Goal: Contribute content: Contribute content

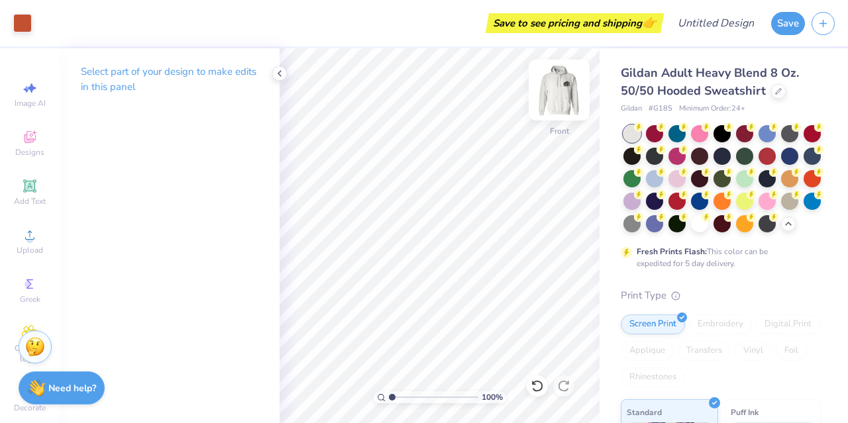
click at [551, 96] on img at bounding box center [558, 90] width 53 height 53
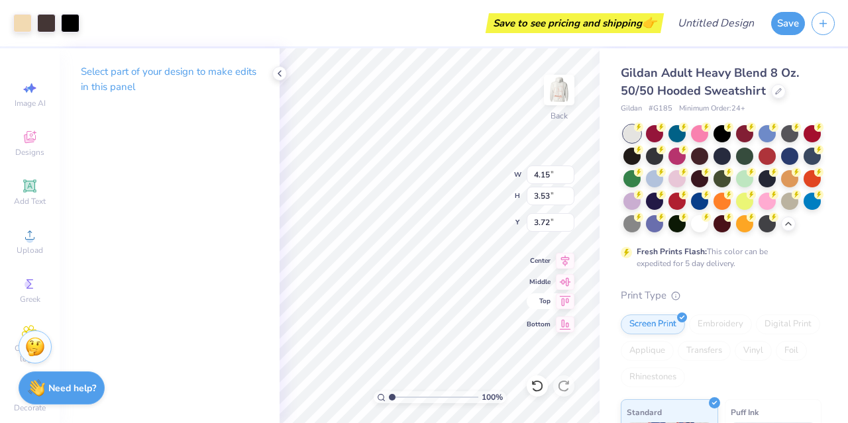
click at [489, 198] on div "100 % Back W 4.15 4.15 " H 3.53 3.53 " Y 3.72 3.72 " Center Middle Top Bottom" at bounding box center [439, 235] width 320 height 375
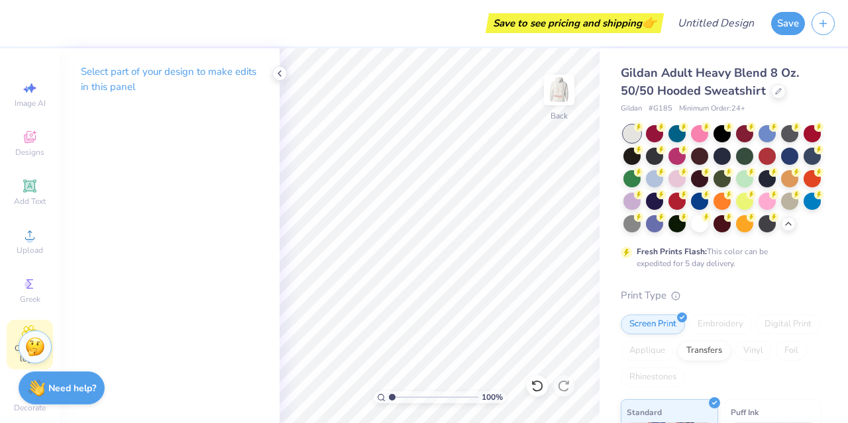
click at [16, 332] on div "Clipart & logos" at bounding box center [30, 345] width 46 height 50
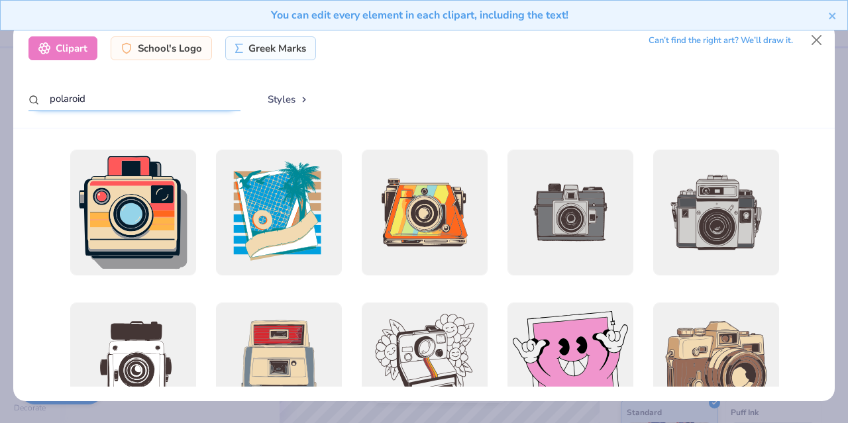
click at [127, 100] on input "polaroid" at bounding box center [134, 99] width 212 height 24
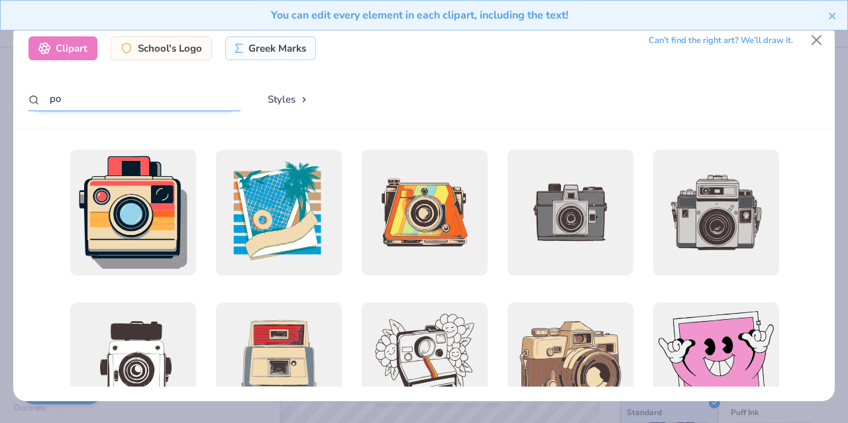
type input "p"
type input "camera"
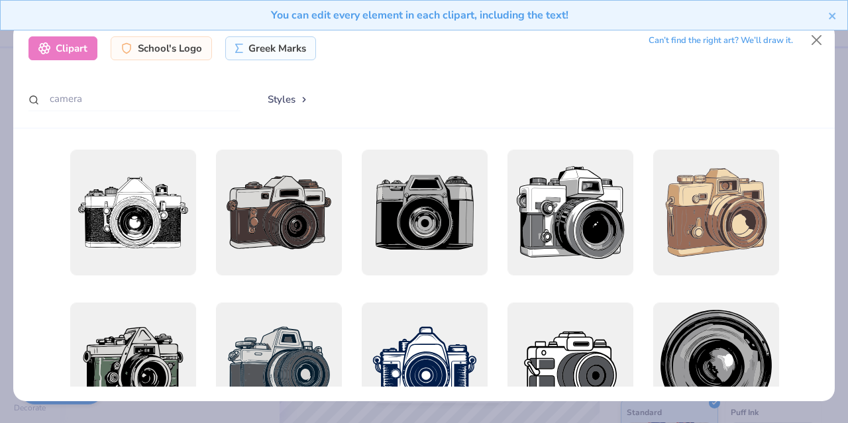
drag, startPoint x: 107, startPoint y: 267, endPoint x: 101, endPoint y: 142, distance: 124.6
click at [101, 143] on div at bounding box center [423, 264] width 821 height 273
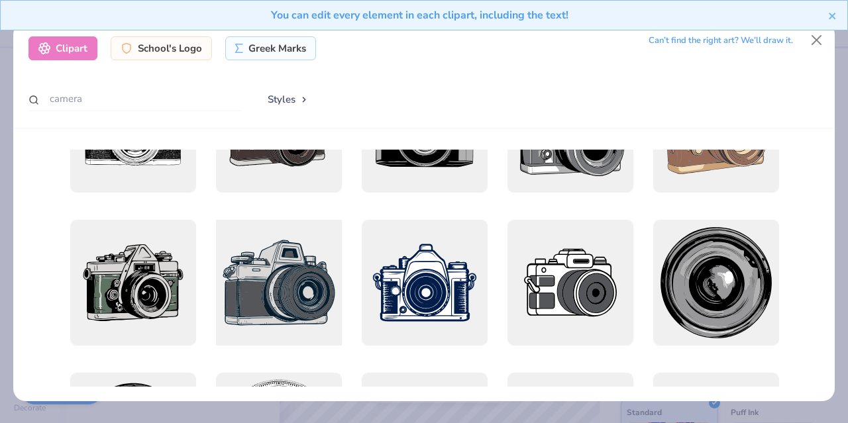
scroll to position [168, 0]
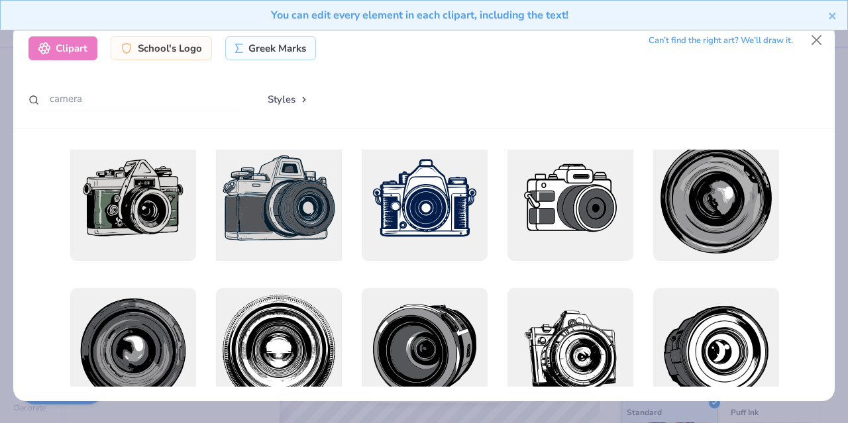
click at [257, 209] on div at bounding box center [278, 198] width 138 height 138
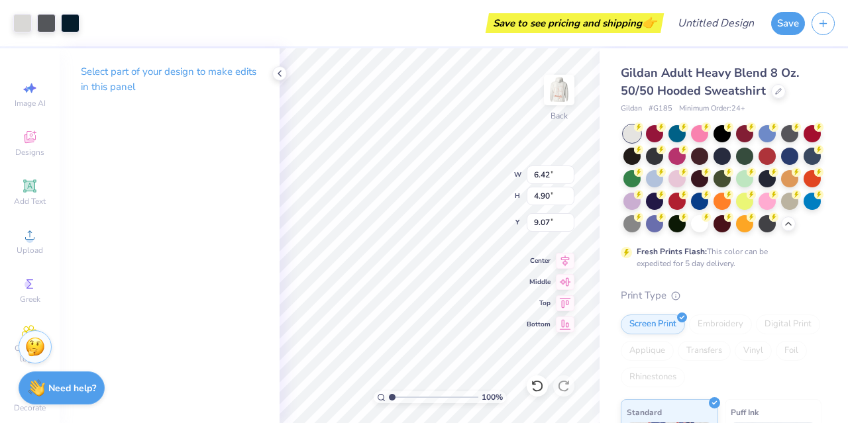
type input "6.42"
type input "4.90"
type input "3.47"
type input "4.30"
type input "3.28"
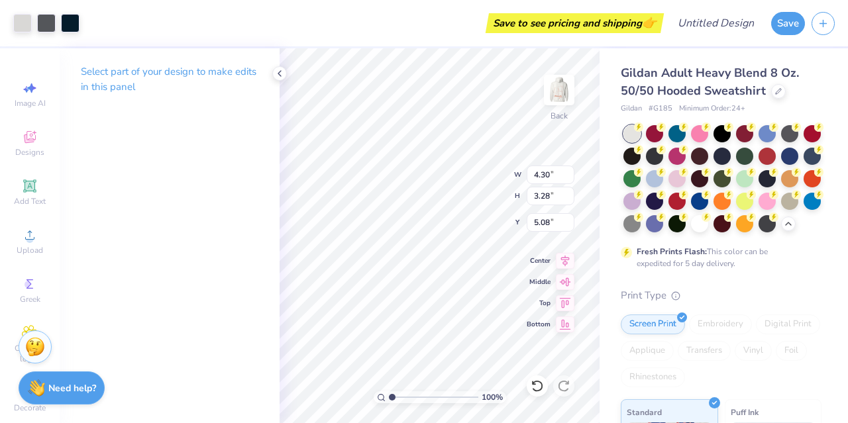
type input "4.79"
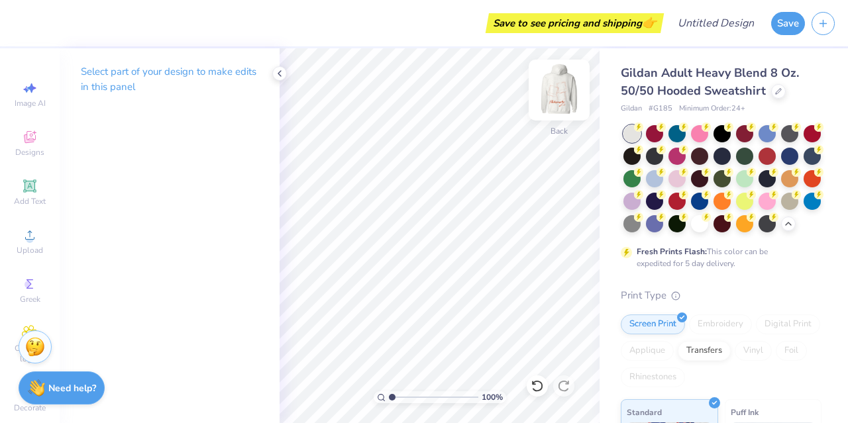
click at [550, 95] on img at bounding box center [558, 90] width 53 height 53
click at [559, 89] on img at bounding box center [558, 90] width 53 height 53
click at [780, 29] on button "Save" at bounding box center [788, 21] width 34 height 23
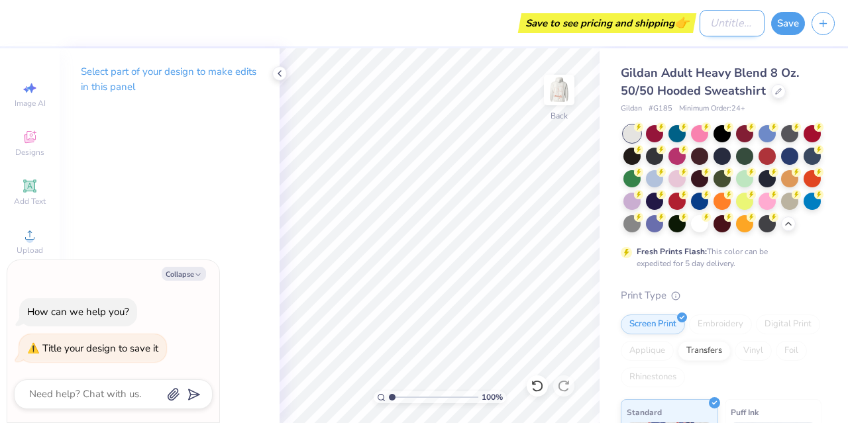
type textarea "x"
click at [699, 27] on input "Design Title" at bounding box center [731, 23] width 65 height 26
type input "p"
type textarea "x"
type input "ph"
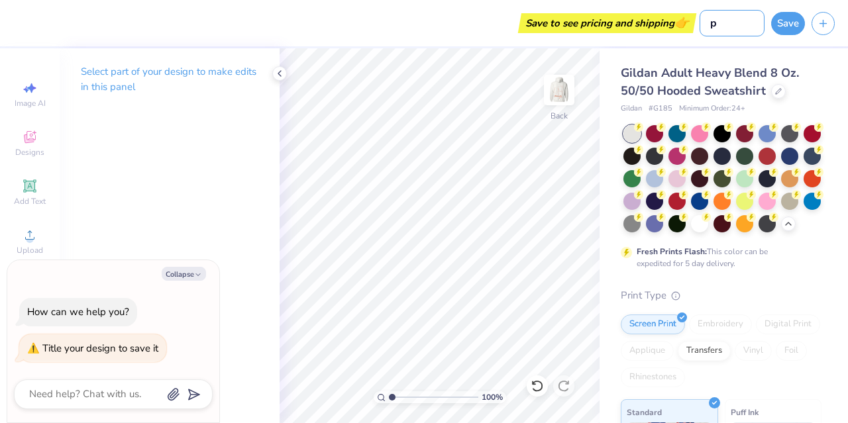
type textarea "x"
type input "pho"
type textarea "x"
type input "phot"
type textarea "x"
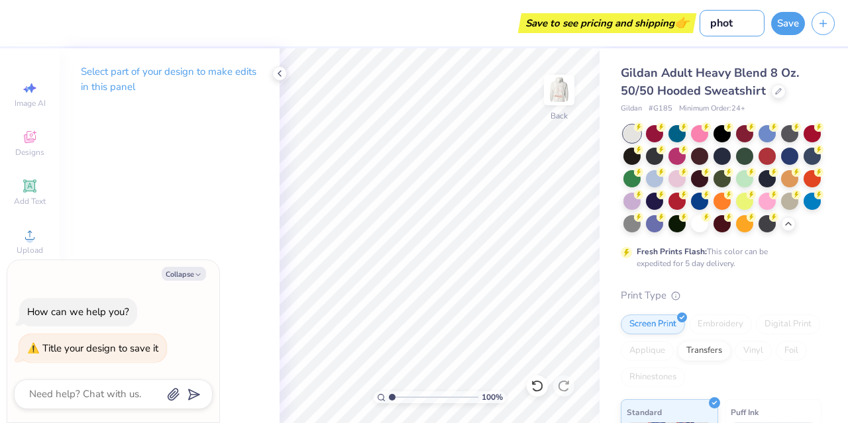
type input "photo"
type textarea "x"
type input "photog"
type textarea "x"
type input "photogr"
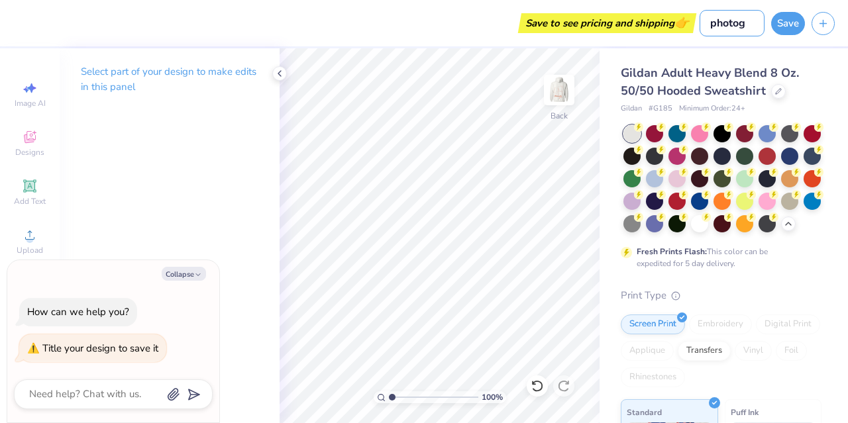
type textarea "x"
type input "photogra"
type textarea "x"
type input "photograc"
type textarea "x"
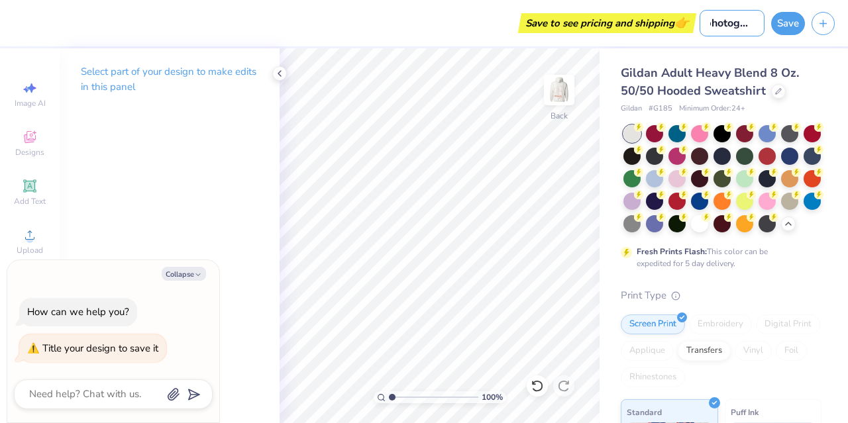
type input "photogracp"
type textarea "x"
type input "photogracph"
type textarea "x"
type input "photogracphy"
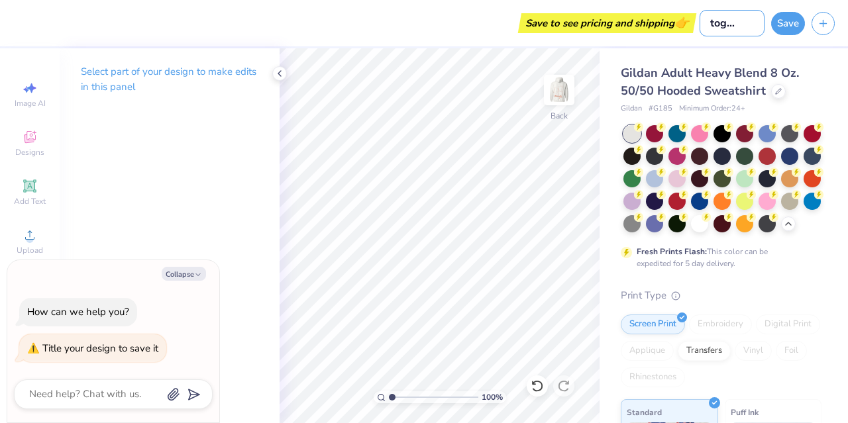
type textarea "x"
type input "photogracphy"
type textarea "x"
type input "photogracphy c"
type textarea "x"
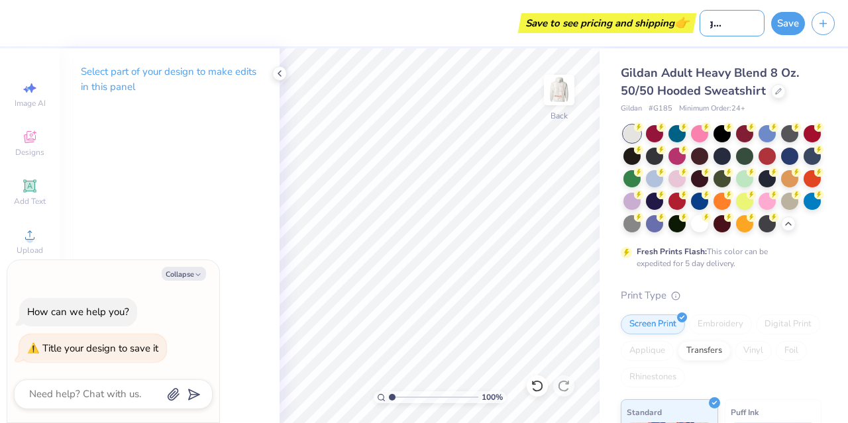
type input "photogracphy cl"
type textarea "x"
type input "photogracphy clu"
type textarea "x"
type input "photogracphy club"
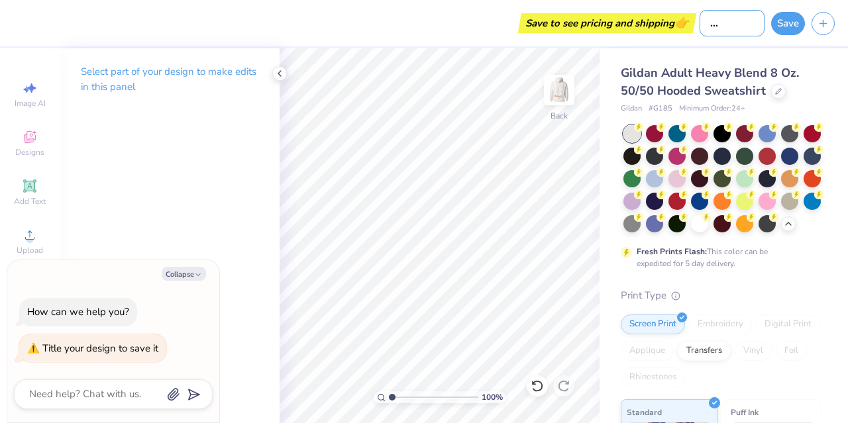
type textarea "x"
type input "photogracphy club"
type textarea "x"
type input "photogracphy club s"
type textarea "x"
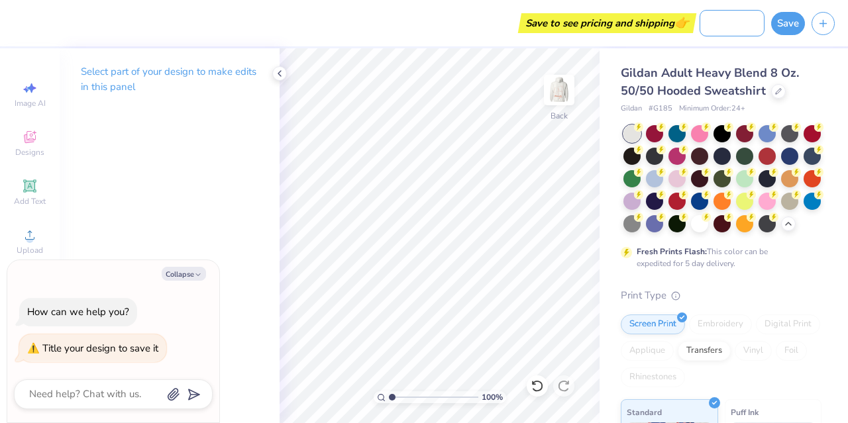
type input "photogracphy club sw"
type textarea "x"
type input "photogracphy club swe"
type textarea "x"
type input "photogracphy club swea"
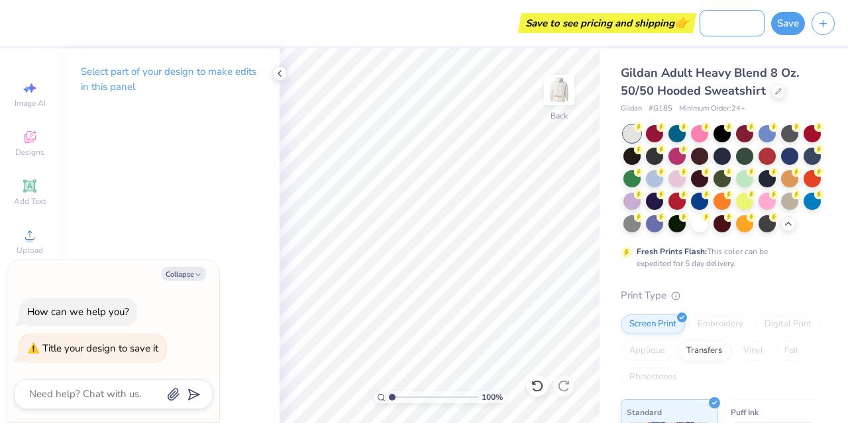
type textarea "x"
type input "photogracphy club sweat"
type textarea "x"
type input "photogracphy club sweats"
type textarea "x"
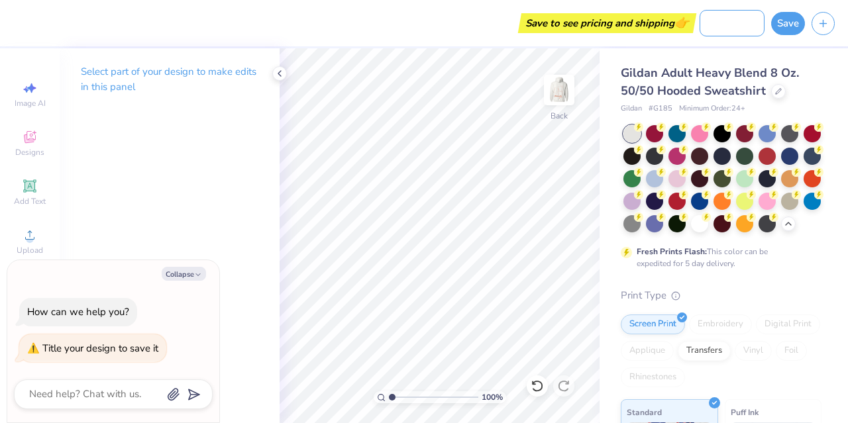
type input "photogracphy club sweatsh"
type textarea "x"
type input "photogracphy club sweatshu"
type textarea "x"
type input "photogracphy club sweatsh"
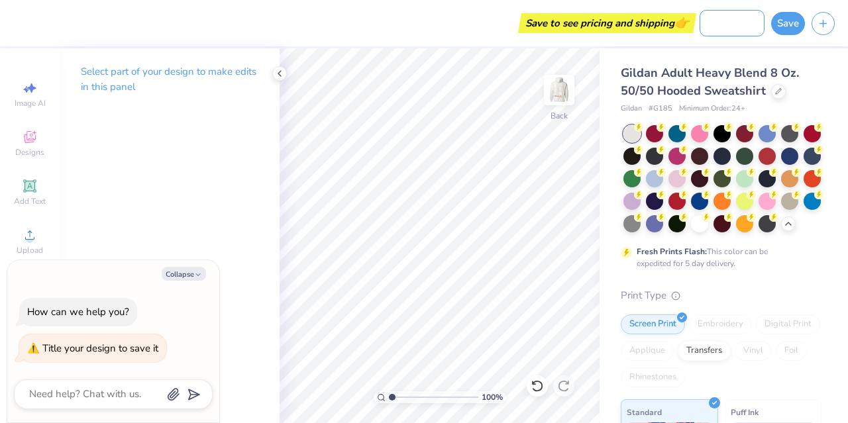
type textarea "x"
type input "photogracphy club sweatshi"
type textarea "x"
type input "photogracphy club sweatshir"
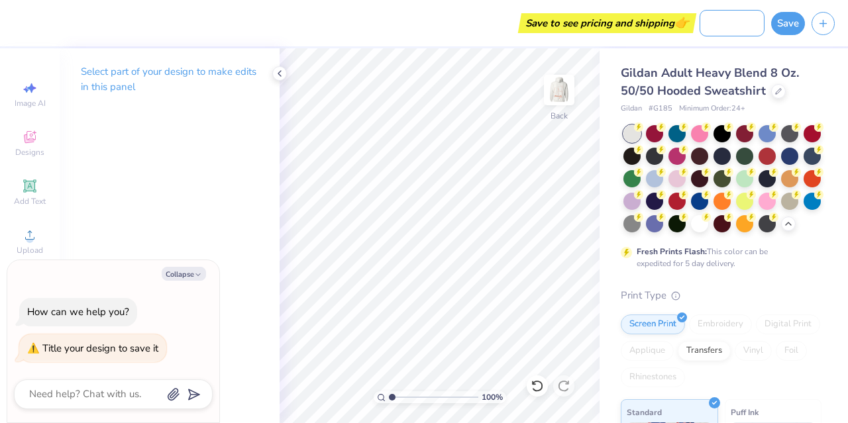
type textarea "x"
type input "photogracphy club sweatshirt"
type textarea "x"
type input "photogracphy club sweatshirt"
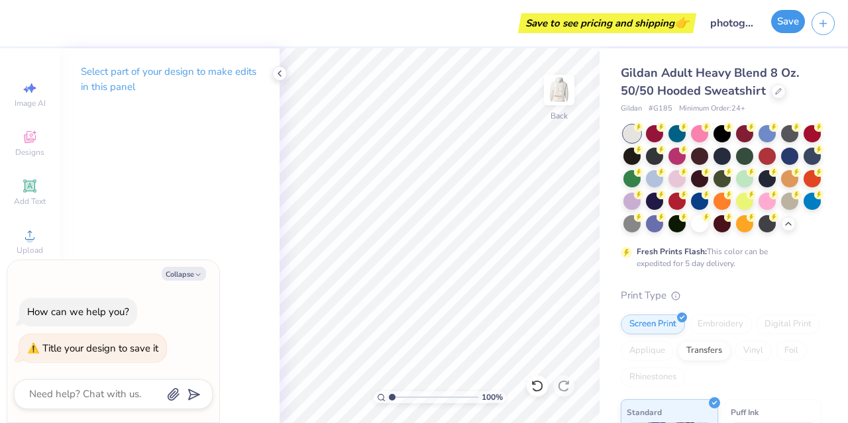
click at [790, 22] on button "Save" at bounding box center [788, 21] width 34 height 23
type textarea "x"
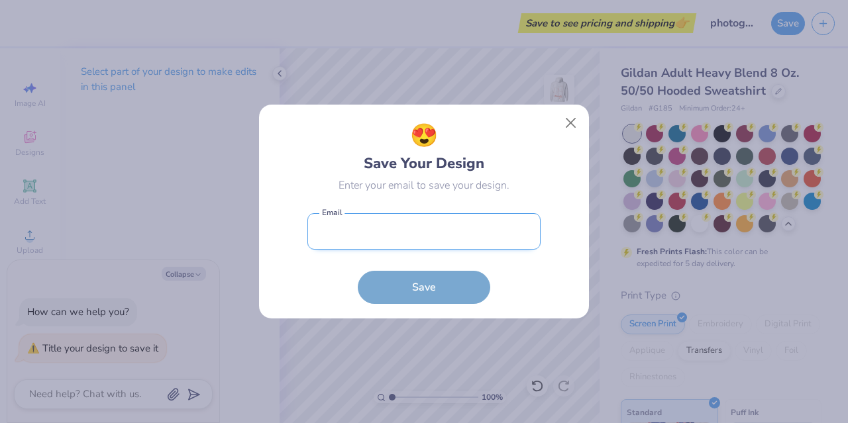
click at [335, 236] on input "email" at bounding box center [423, 231] width 233 height 36
type input "[EMAIL_ADDRESS][DOMAIN_NAME]"
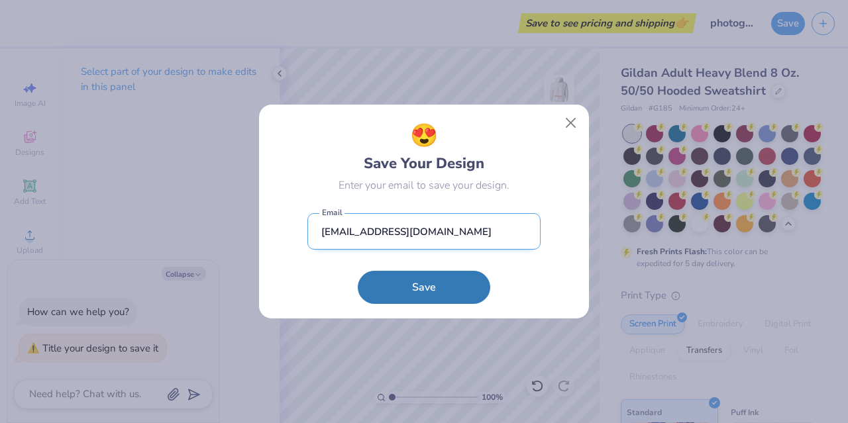
click at [440, 234] on input "[EMAIL_ADDRESS][DOMAIN_NAME]" at bounding box center [423, 231] width 233 height 36
click at [421, 302] on form "[EMAIL_ADDRESS][DOMAIN_NAME] Email Save" at bounding box center [423, 255] width 233 height 97
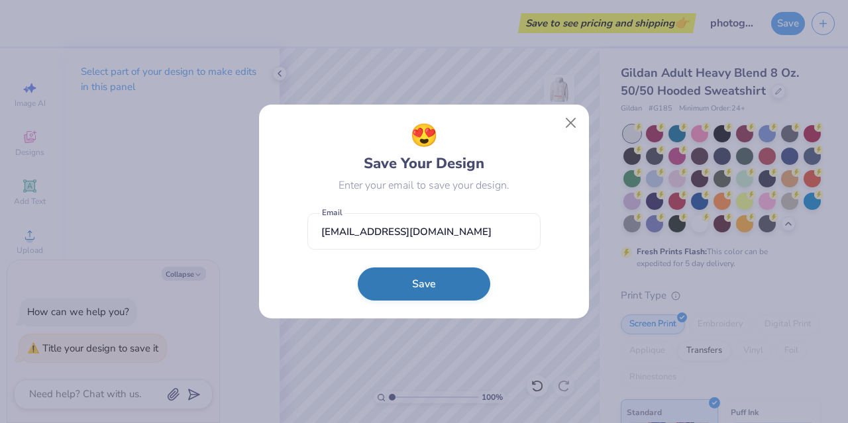
click at [422, 292] on button "Save" at bounding box center [424, 283] width 132 height 33
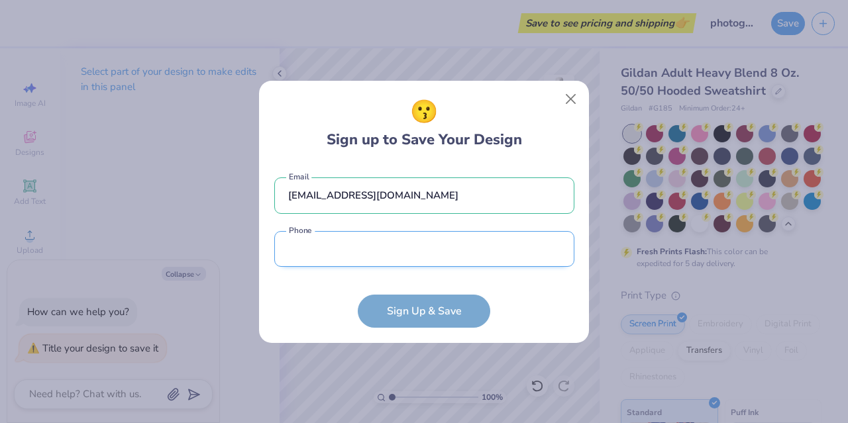
click at [362, 261] on input "tel" at bounding box center [424, 249] width 300 height 36
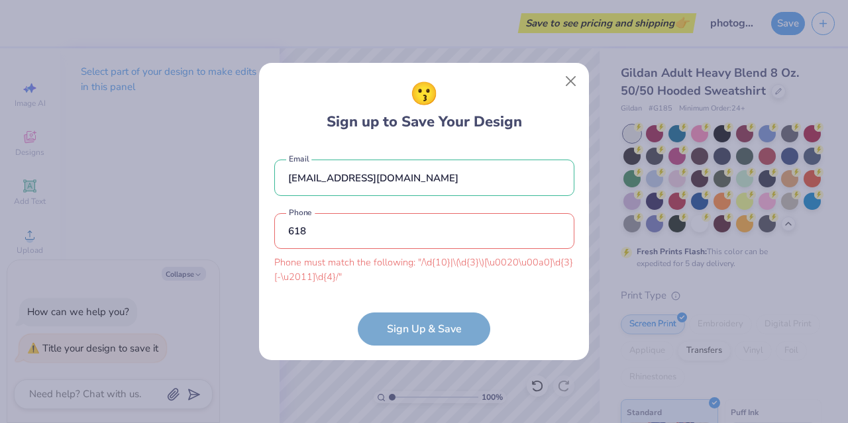
drag, startPoint x: 362, startPoint y: 260, endPoint x: 323, endPoint y: 234, distance: 46.3
click at [323, 234] on input "618" at bounding box center [424, 231] width 300 height 36
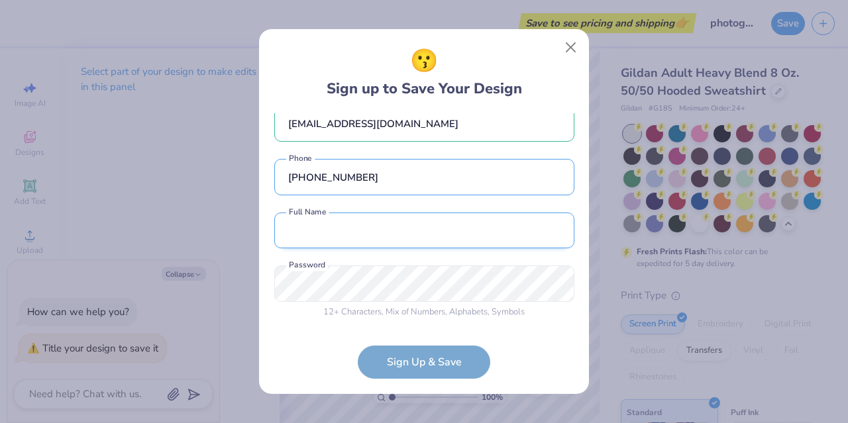
type input "[PHONE_NUMBER]"
click at [347, 239] on input "text" at bounding box center [424, 231] width 300 height 36
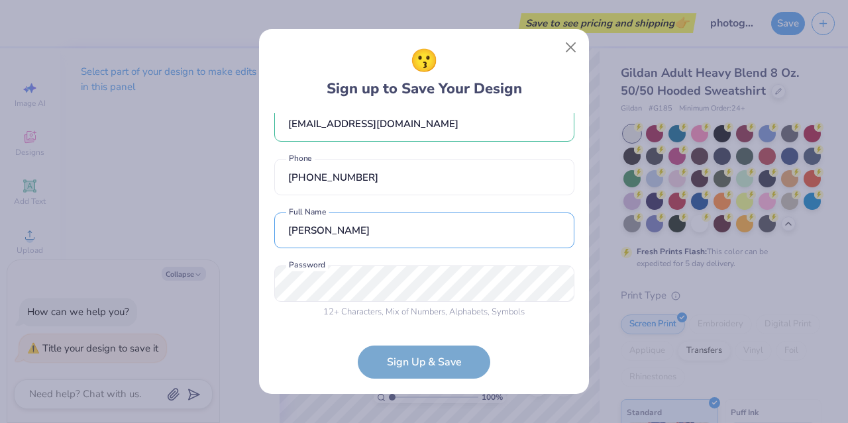
type input "[PERSON_NAME]"
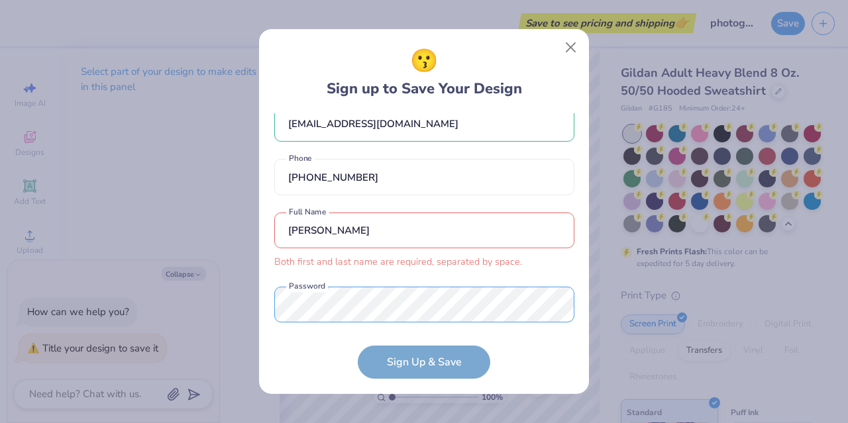
scroll to position [42, 0]
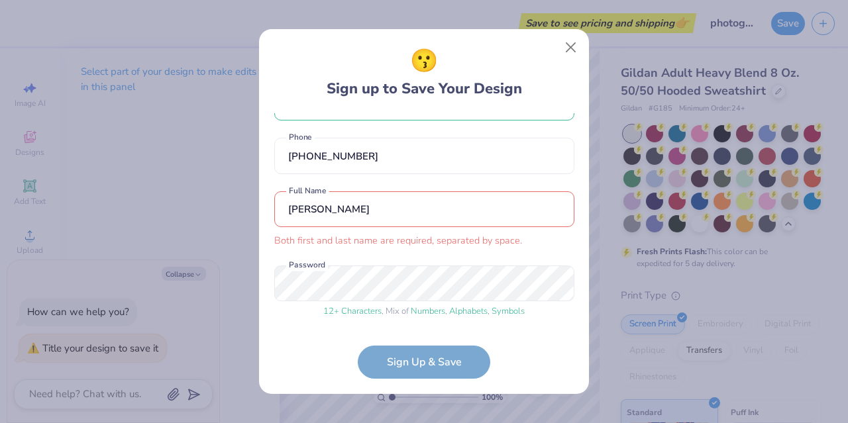
click at [431, 352] on form "[EMAIL_ADDRESS][DOMAIN_NAME] Email [PHONE_NUMBER] Phone [PERSON_NAME] first and…" at bounding box center [424, 246] width 300 height 266
click at [417, 367] on form "[EMAIL_ADDRESS][DOMAIN_NAME] Email [PHONE_NUMBER] Phone [PERSON_NAME] first and…" at bounding box center [424, 246] width 300 height 266
click at [401, 363] on form "[EMAIL_ADDRESS][DOMAIN_NAME] Email [PHONE_NUMBER] Phone [PERSON_NAME] first and…" at bounding box center [424, 246] width 300 height 266
click at [402, 363] on form "[EMAIL_ADDRESS][DOMAIN_NAME] Email [PHONE_NUMBER] Phone [PERSON_NAME] first and…" at bounding box center [424, 246] width 300 height 266
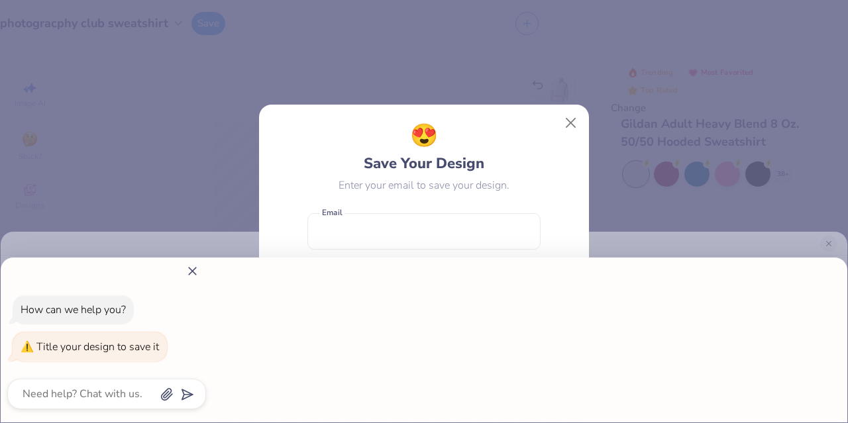
type textarea "x"
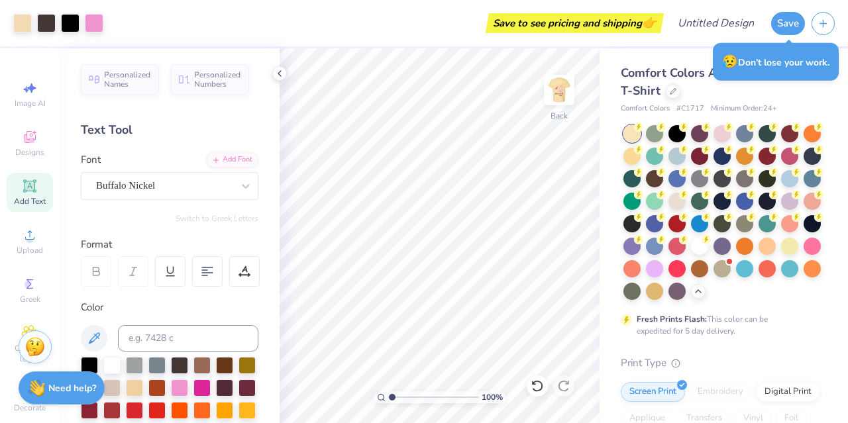
click at [556, 83] on img at bounding box center [559, 90] width 26 height 26
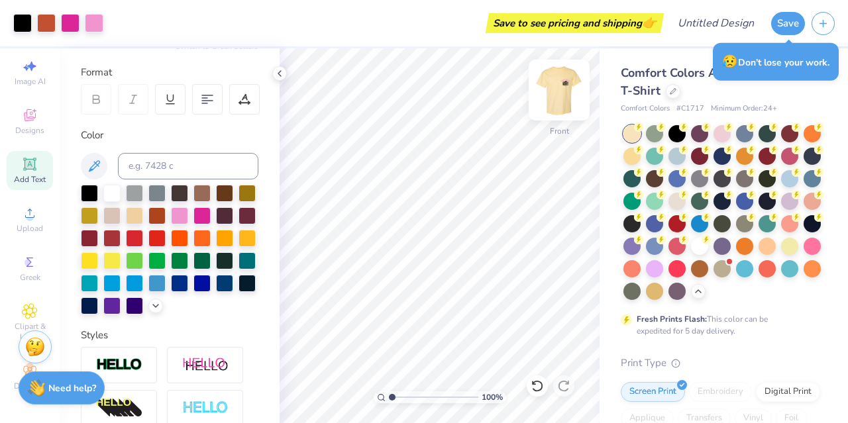
click at [554, 88] on img at bounding box center [558, 90] width 53 height 53
click at [561, 97] on img at bounding box center [558, 90] width 53 height 53
click at [562, 92] on img at bounding box center [558, 90] width 53 height 53
click at [559, 101] on img at bounding box center [558, 90] width 53 height 53
click at [22, 307] on icon at bounding box center [29, 311] width 15 height 16
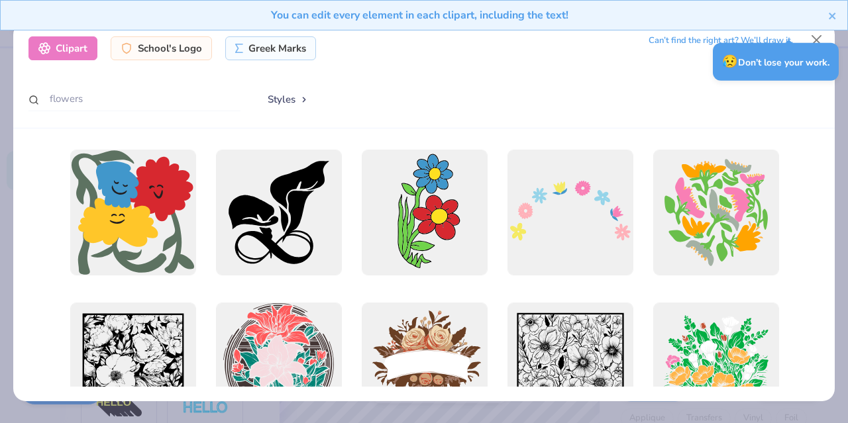
click at [822, 42] on div "😥 Don’t lose your work." at bounding box center [775, 62] width 134 height 46
click at [814, 39] on div "You can edit every element in each clipart, including the text!" at bounding box center [424, 20] width 848 height 40
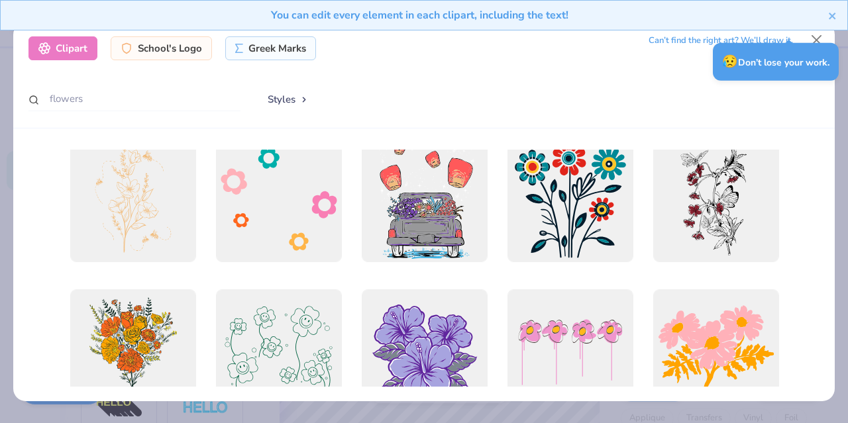
scroll to position [931, 0]
click at [114, 228] on div at bounding box center [133, 199] width 138 height 138
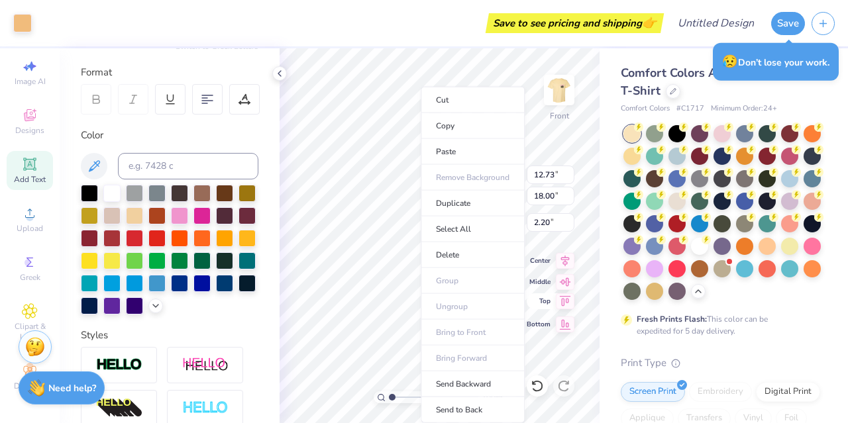
type input "2.20"
click at [439, 100] on li "Cut" at bounding box center [472, 100] width 104 height 26
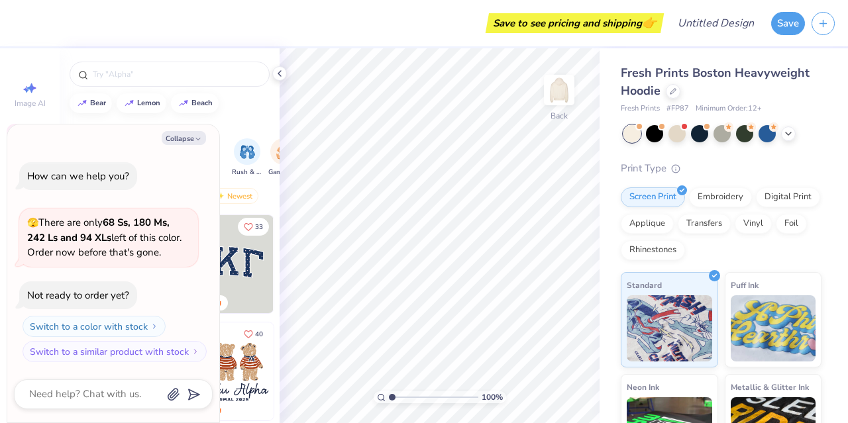
click at [142, 136] on div "Collapse" at bounding box center [113, 138] width 199 height 14
click at [186, 134] on button "Collapse" at bounding box center [184, 138] width 44 height 14
type textarea "x"
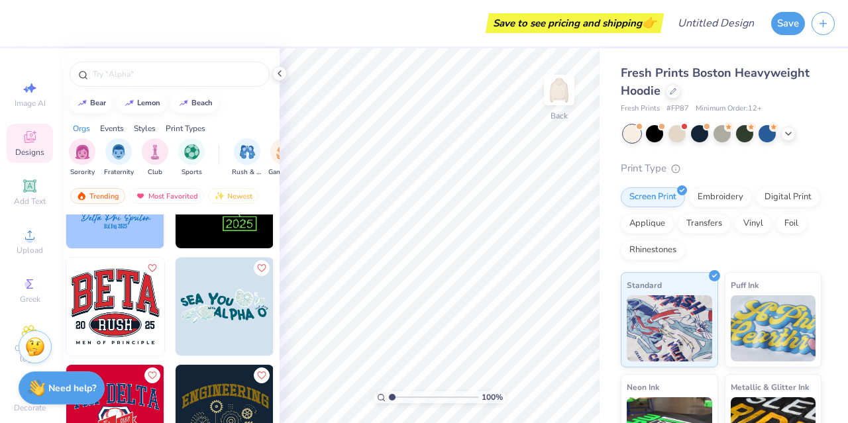
scroll to position [5334, 0]
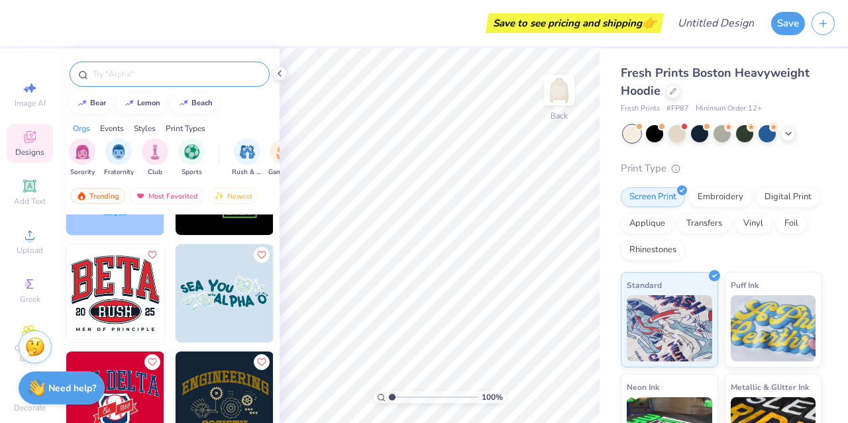
click at [133, 64] on div at bounding box center [170, 74] width 200 height 25
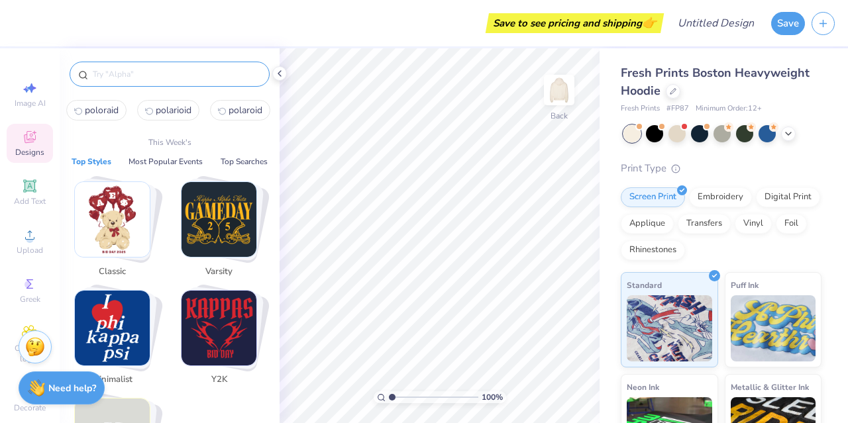
click at [132, 68] on input "text" at bounding box center [176, 74] width 170 height 13
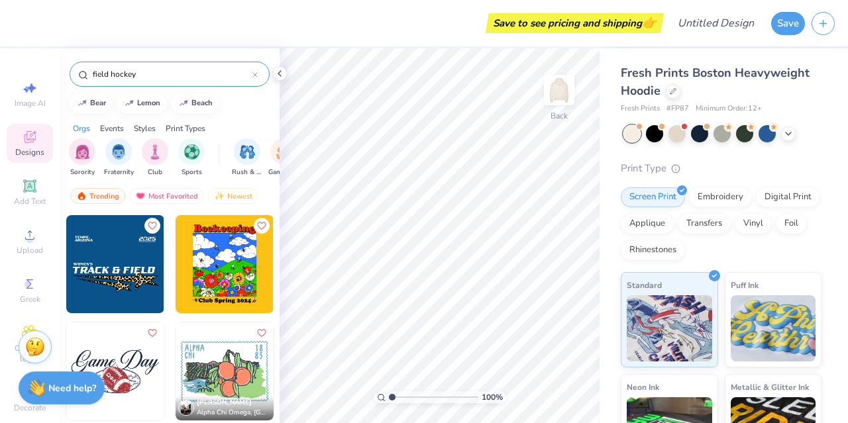
type input "field hockey"
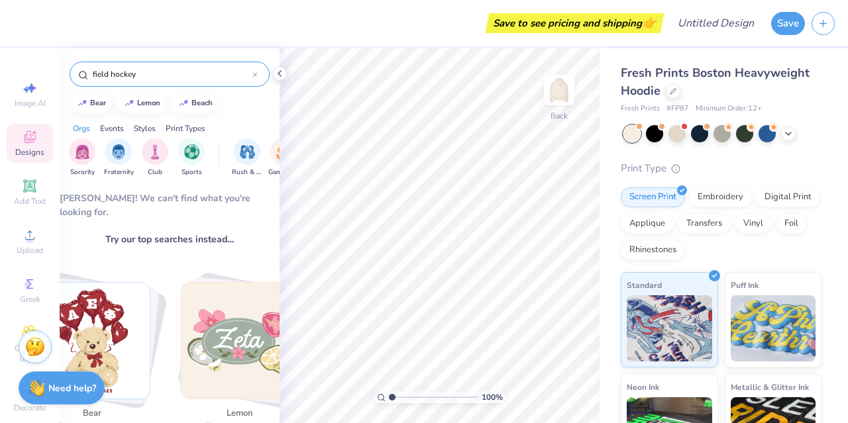
scroll to position [305, 0]
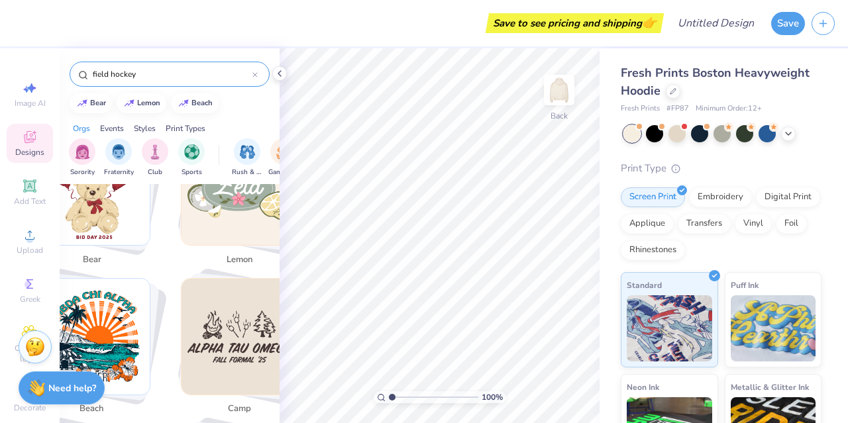
click at [256, 78] on div at bounding box center [254, 74] width 5 height 12
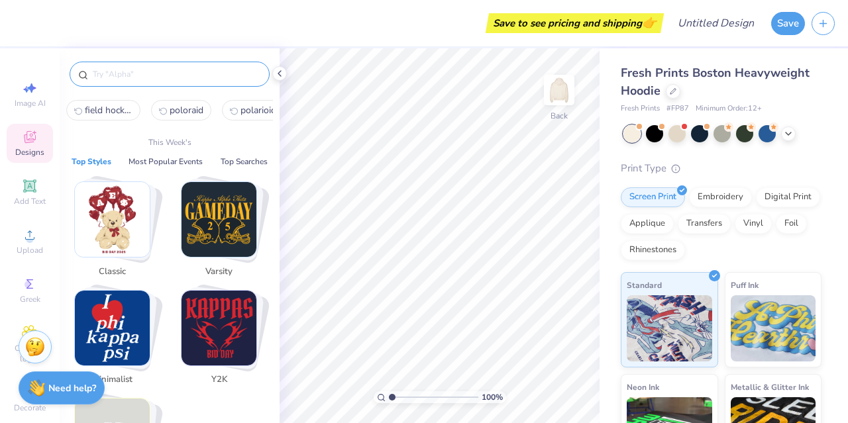
click at [121, 83] on div at bounding box center [170, 74] width 200 height 25
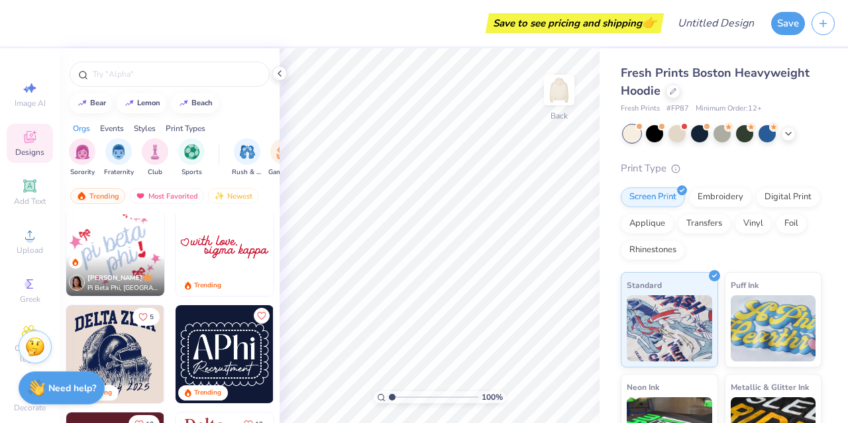
scroll to position [769, 0]
click at [204, 248] on img at bounding box center [224, 246] width 98 height 98
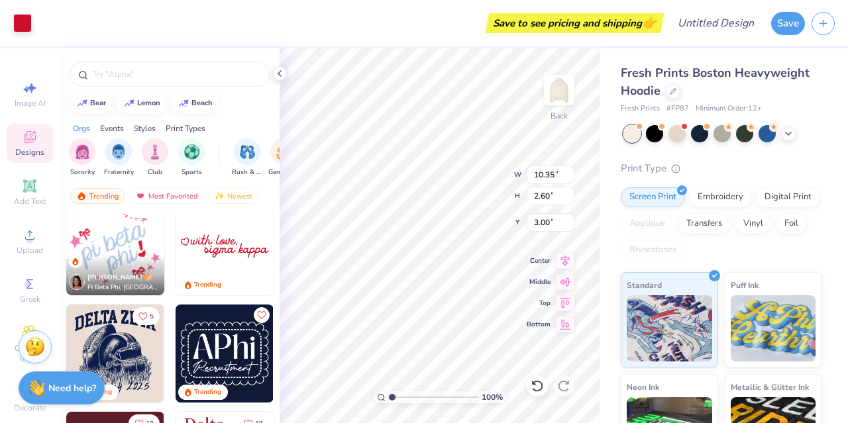
type input "3.72"
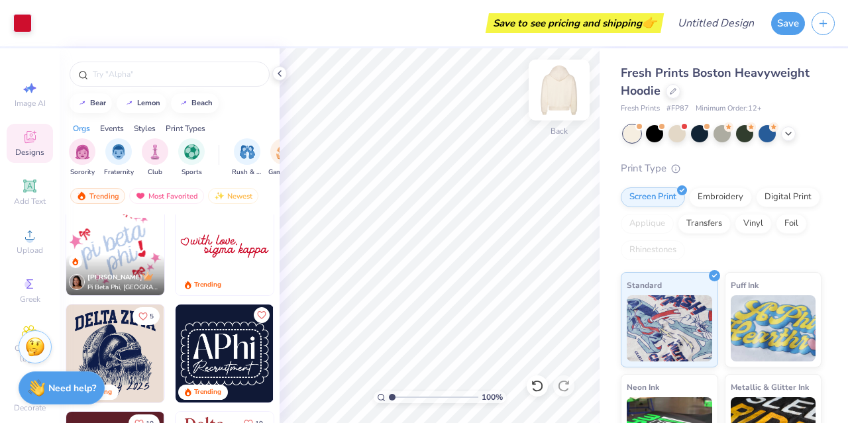
click at [556, 98] on img at bounding box center [558, 90] width 53 height 53
click at [205, 236] on img at bounding box center [224, 246] width 98 height 98
type input "20.62"
click at [195, 251] on img at bounding box center [224, 246] width 98 height 98
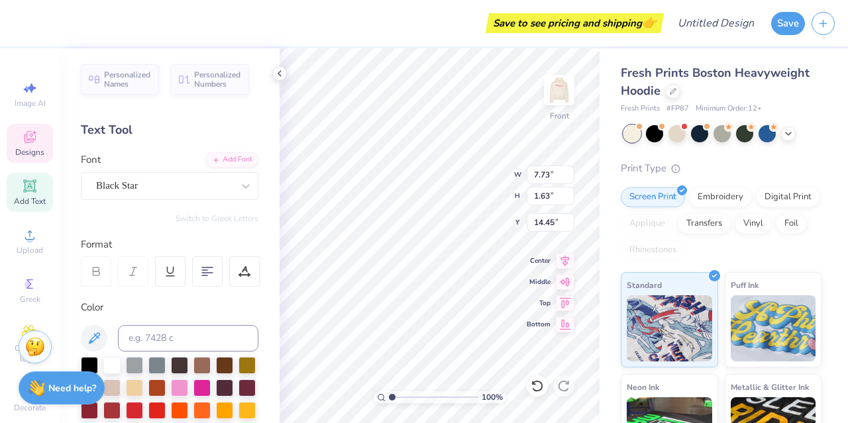
scroll to position [11, 1]
type textarea "s"
type textarea "C"
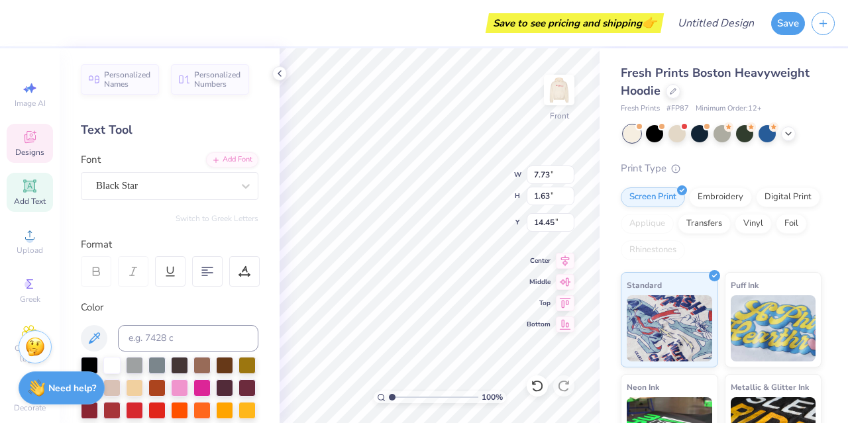
type textarea "v"
type textarea "field hockey"
type input "14.75"
click at [26, 158] on div "Designs" at bounding box center [30, 143] width 46 height 39
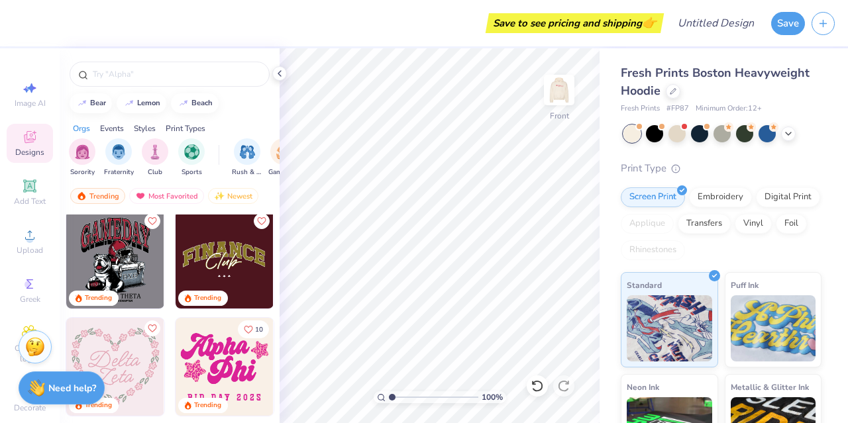
scroll to position [1635, 0]
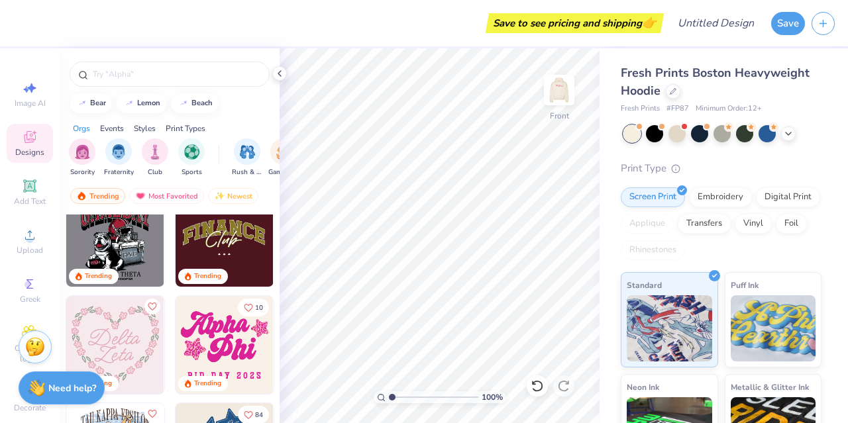
click at [232, 352] on img at bounding box center [224, 345] width 98 height 98
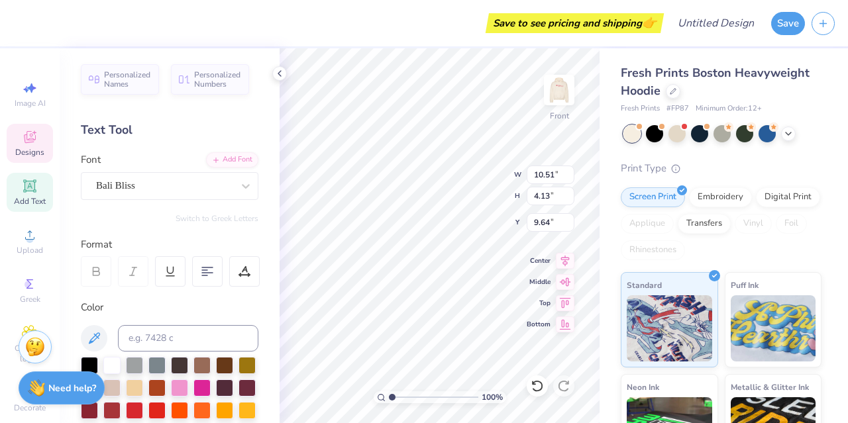
type textarea "A"
type textarea "Cor Jesu"
type input "7.45"
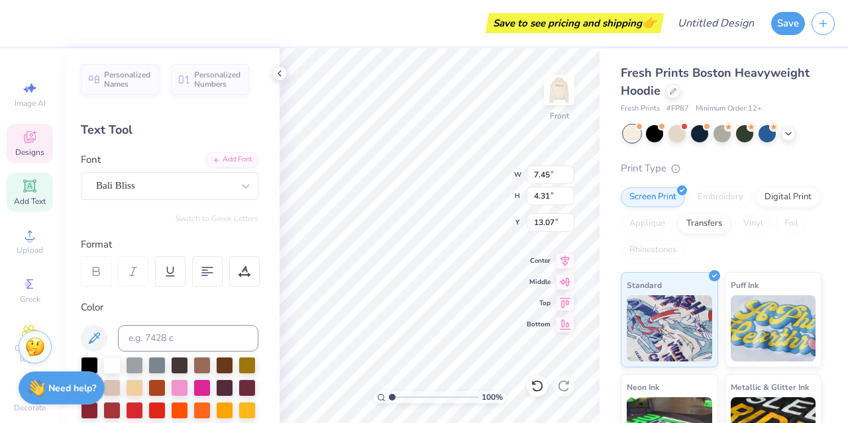
type input "4.31"
type input "13.07"
type textarea "P"
type textarea "Field Hockey"
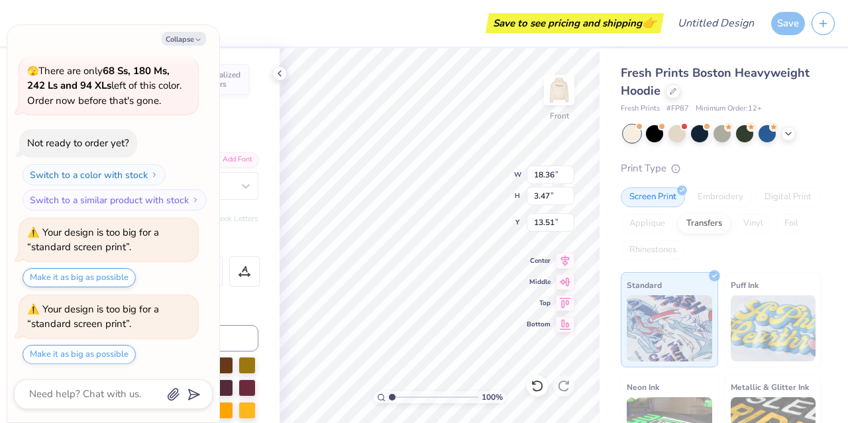
scroll to position [130, 0]
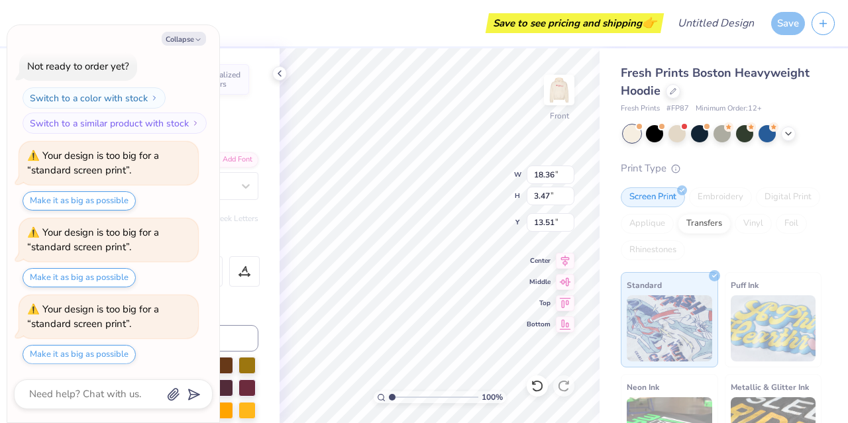
type textarea "x"
type input "15.91"
type textarea "x"
type textarea "Field Hocke"
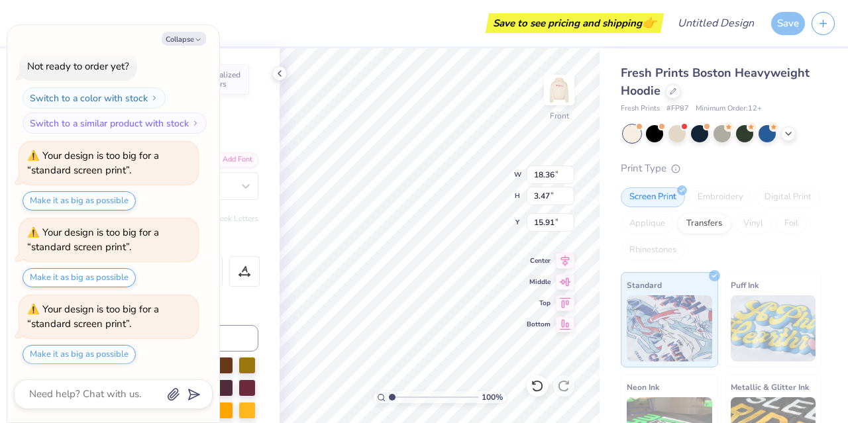
type textarea "x"
type input "16.90"
type input "16.09"
type textarea "x"
type input "13.11"
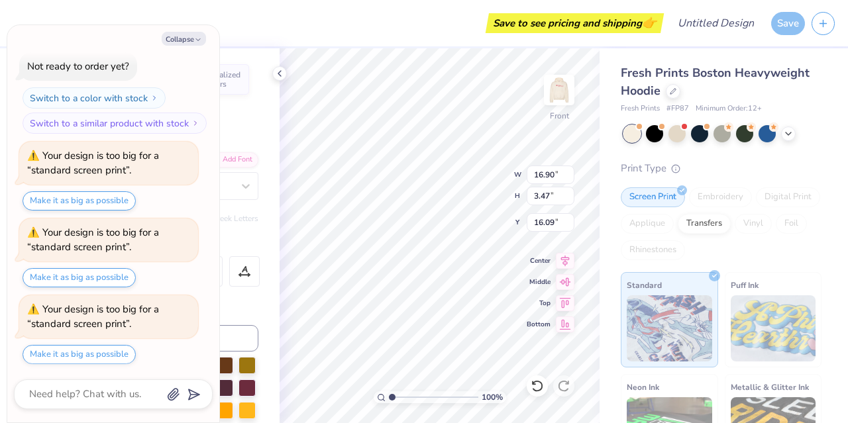
type input "2.69"
type input "16.88"
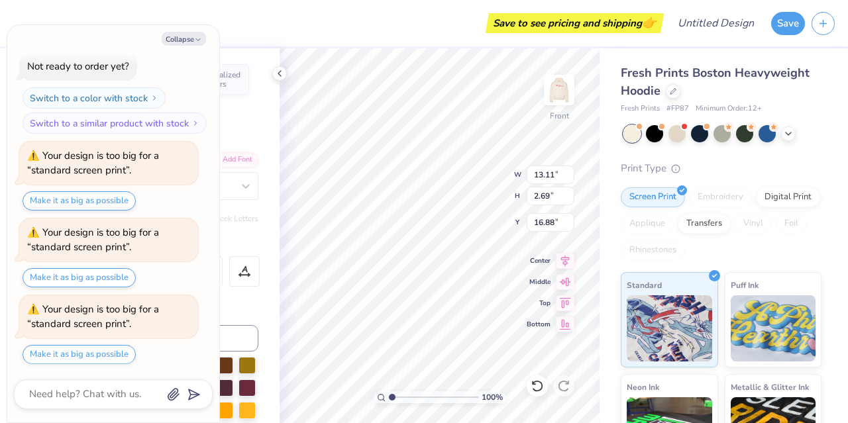
type textarea "x"
type input "14.03"
type textarea "x"
type textarea "Field Hockey"
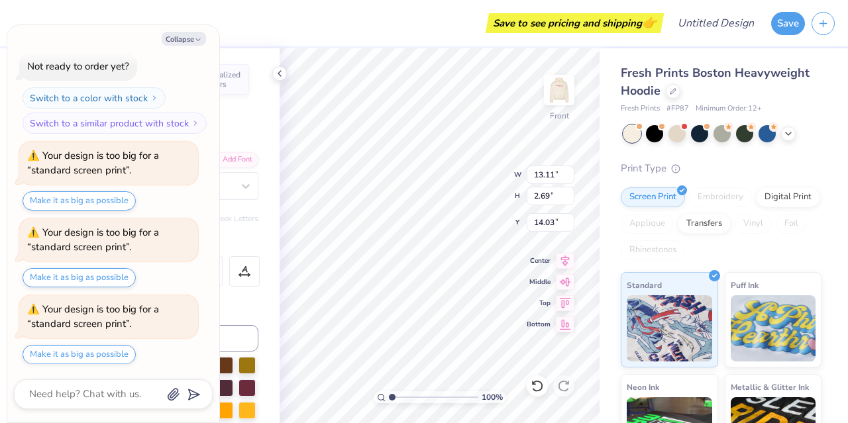
scroll to position [11, 4]
type textarea "x"
type input "9.52"
type textarea "x"
type input "10.88"
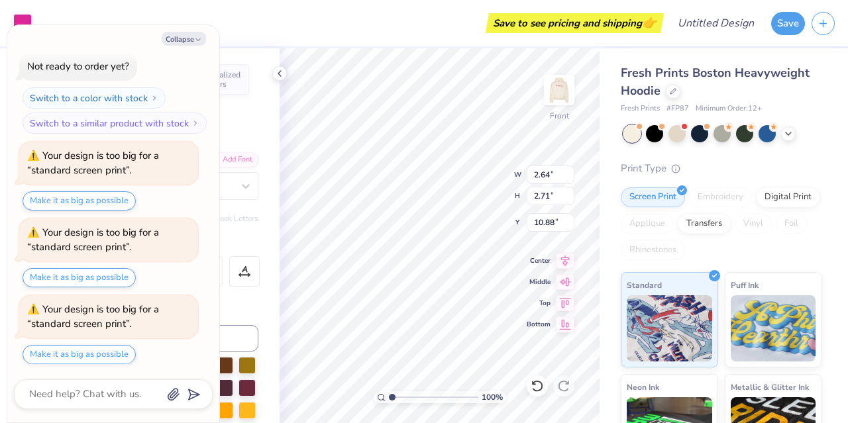
type textarea "x"
type input "9.52"
type textarea "x"
type input "19.86"
type textarea "x"
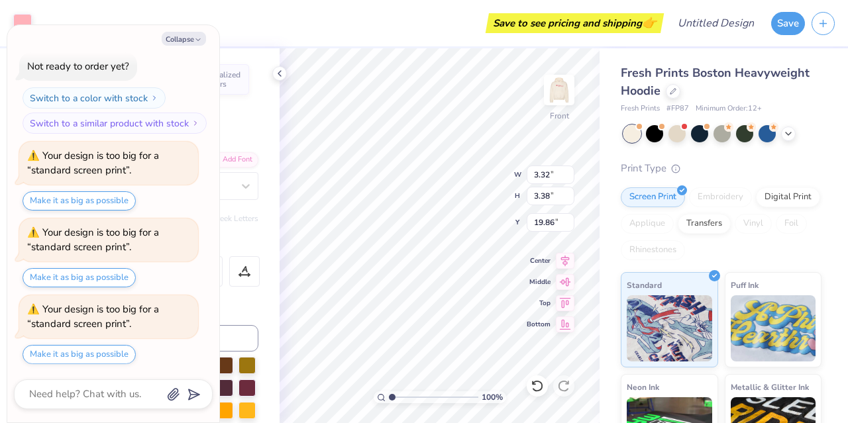
type input "14.75"
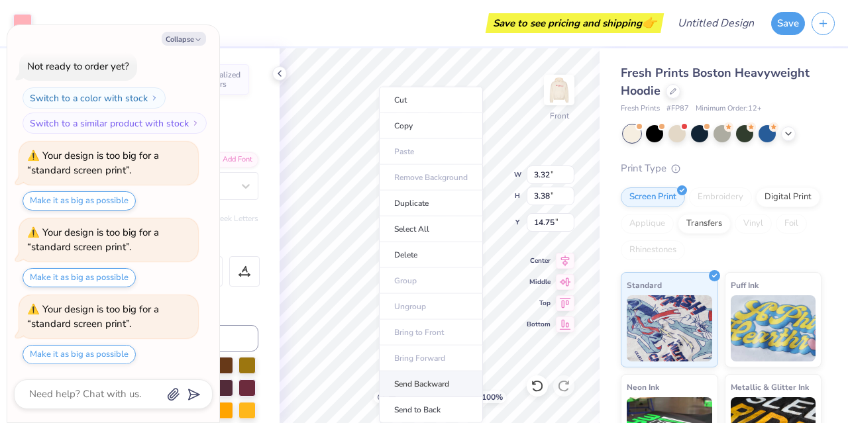
click at [399, 379] on li "Send Backward" at bounding box center [431, 384] width 104 height 26
click at [409, 399] on li "Send to Back" at bounding box center [439, 410] width 104 height 26
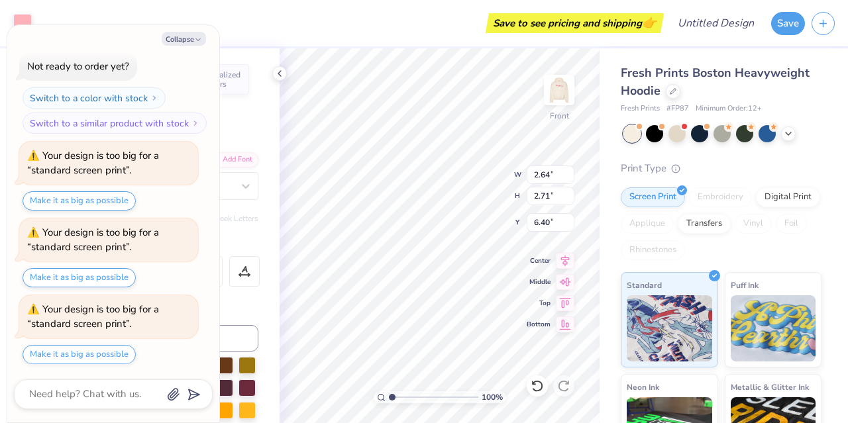
type textarea "x"
type input "9.01"
type textarea "x"
type input "5.83"
type input "5.97"
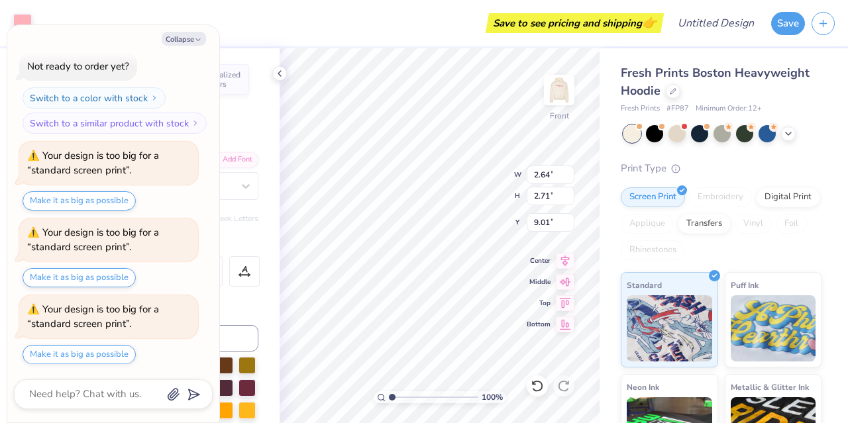
type input "5.75"
type textarea "x"
type input "7.52"
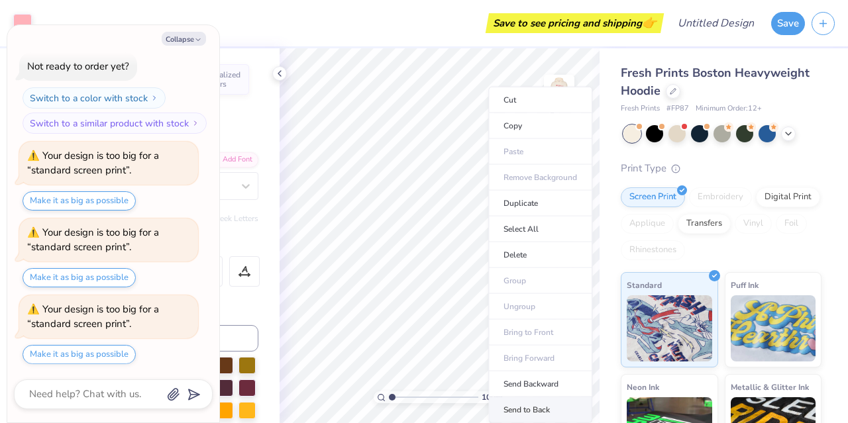
click at [510, 405] on li "Send to Back" at bounding box center [540, 410] width 104 height 26
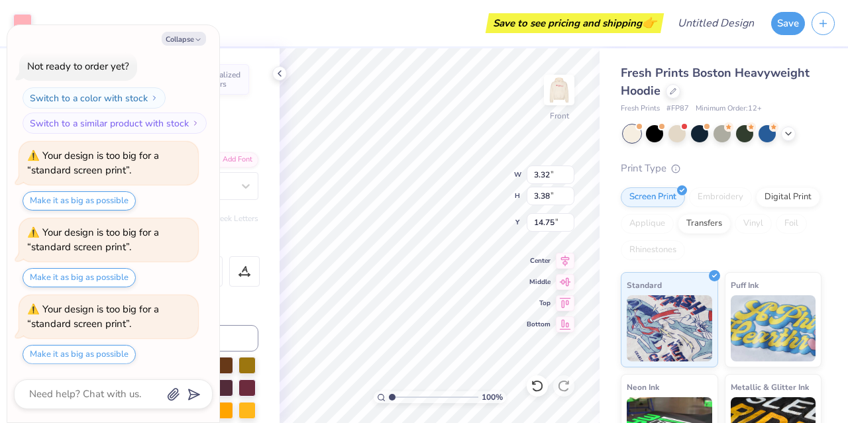
type textarea "x"
type input "15.24"
type textarea "x"
type input "4.31"
type input "4.40"
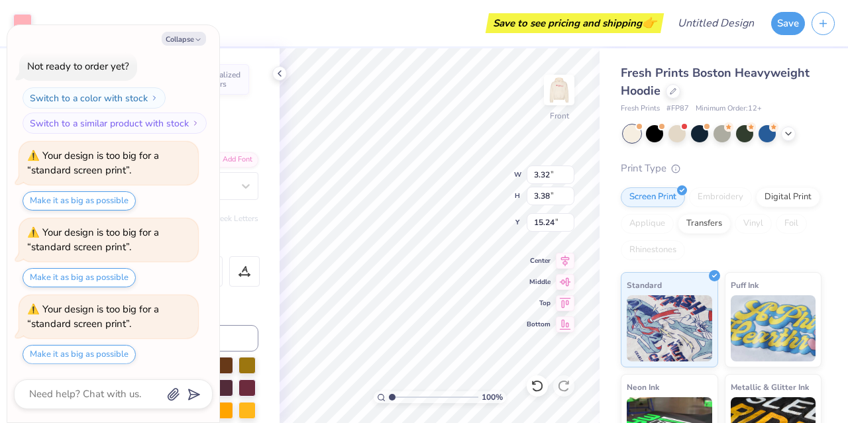
type input "14.22"
type textarea "x"
type input "13.89"
type textarea "x"
type textarea "BID D 2025"
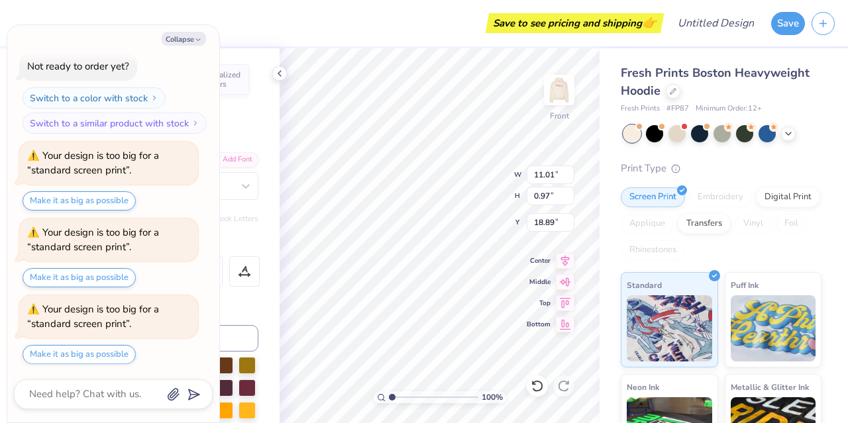
type textarea "x"
type textarea "BID 2025"
type textarea "x"
type textarea "BI 2025"
type textarea "x"
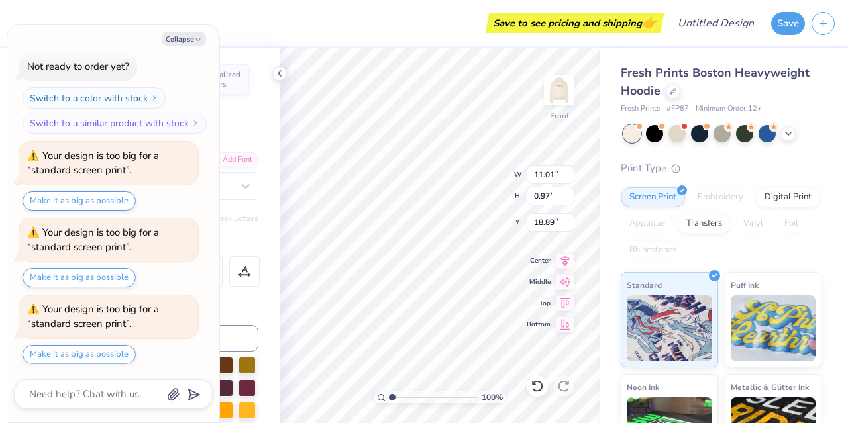
type textarea "B 2025"
type textarea "x"
type textarea "2025"
type textarea "x"
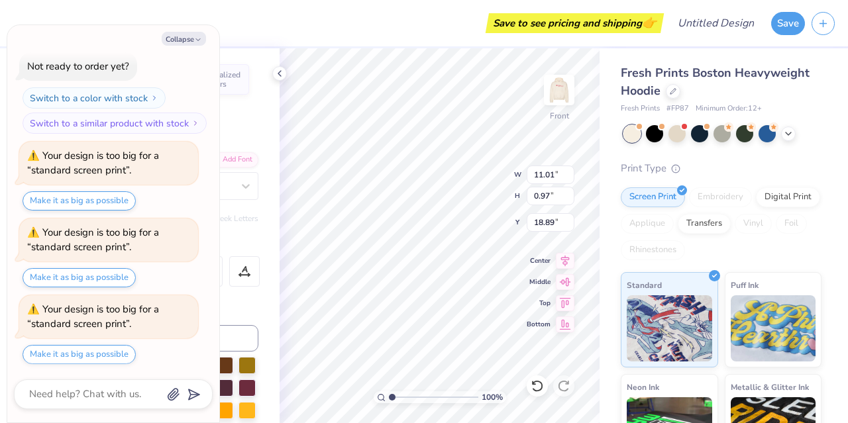
type textarea "V 2025"
type textarea "x"
type textarea "Va 2025"
type textarea "x"
type textarea "Var 2025"
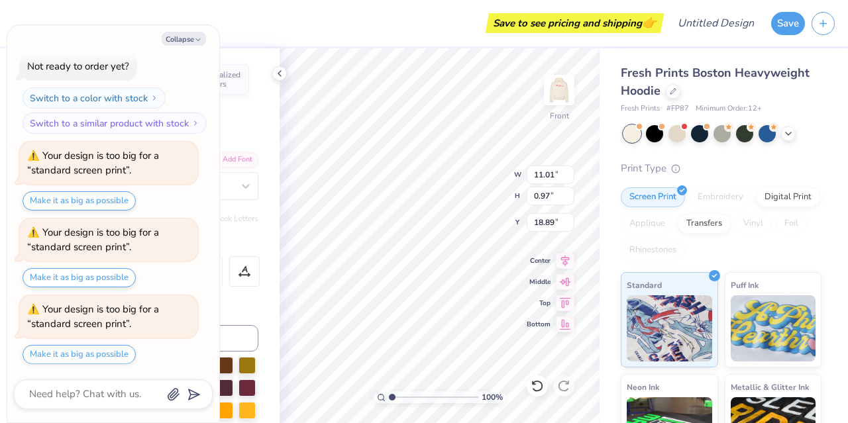
type textarea "x"
type textarea "Vars 2025"
type textarea "x"
type textarea "Varsi 2025"
type textarea "x"
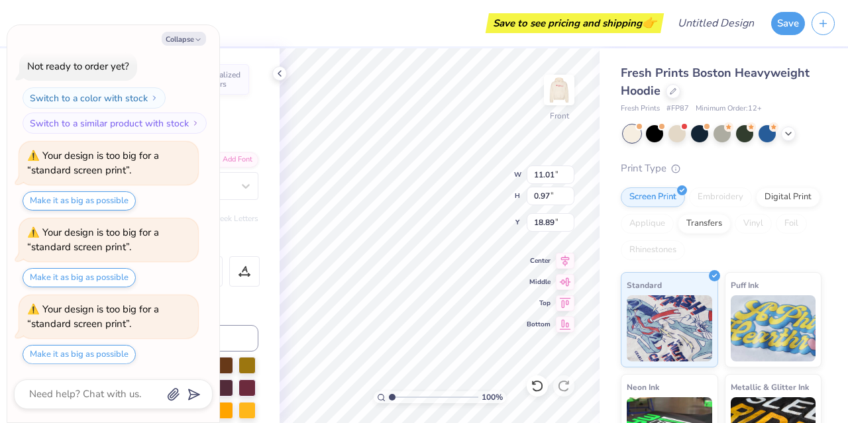
type textarea "Varsit 2025"
type textarea "x"
type textarea "Varsity 2025"
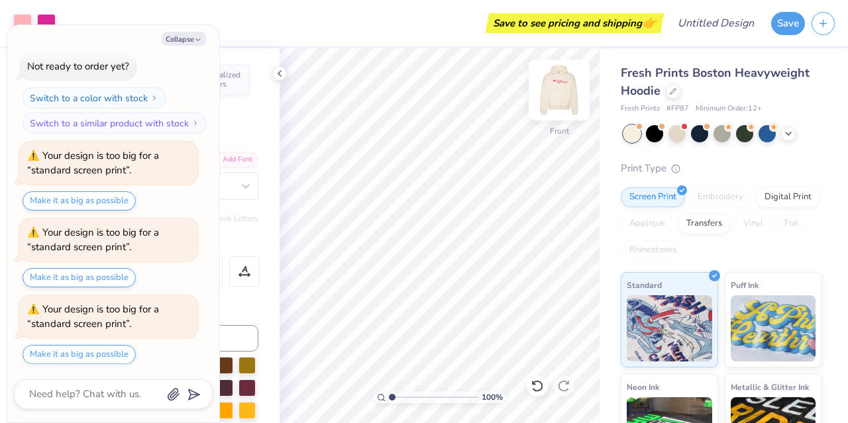
click at [565, 86] on img at bounding box center [558, 90] width 53 height 53
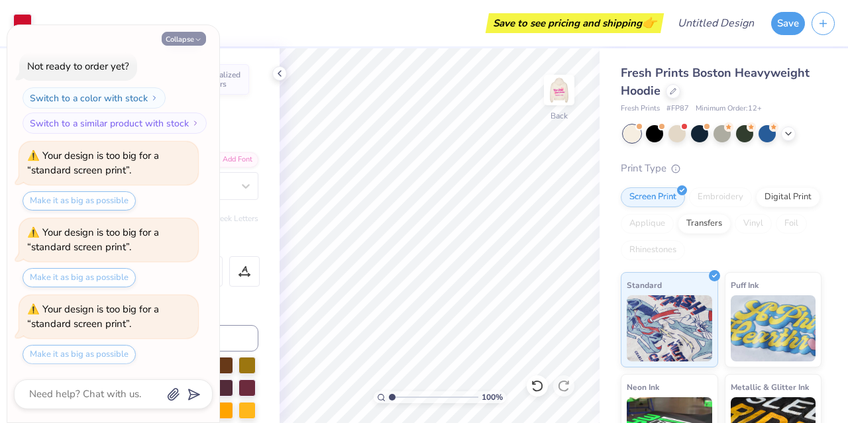
click at [191, 39] on button "Collapse" at bounding box center [184, 39] width 44 height 14
type textarea "x"
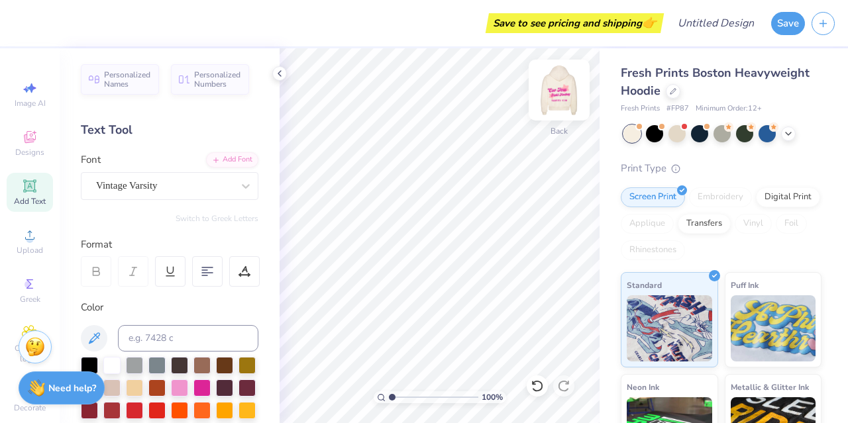
click at [557, 89] on img at bounding box center [558, 90] width 53 height 53
click at [201, 232] on div "Personalized Names Personalized Numbers Text Tool Add Font Font Vintage Varsity…" at bounding box center [170, 235] width 220 height 375
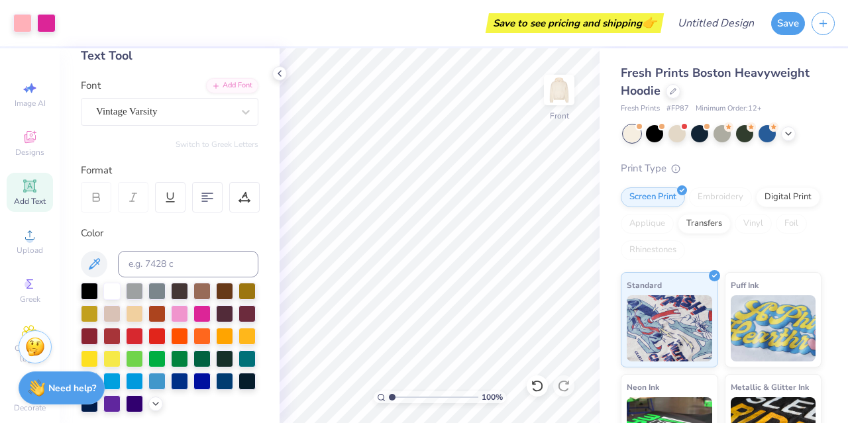
scroll to position [92, 0]
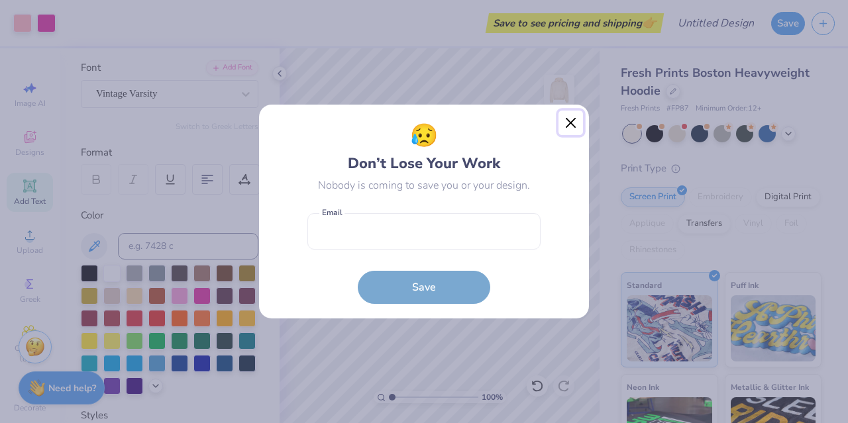
click at [573, 126] on button "Close" at bounding box center [570, 123] width 25 height 25
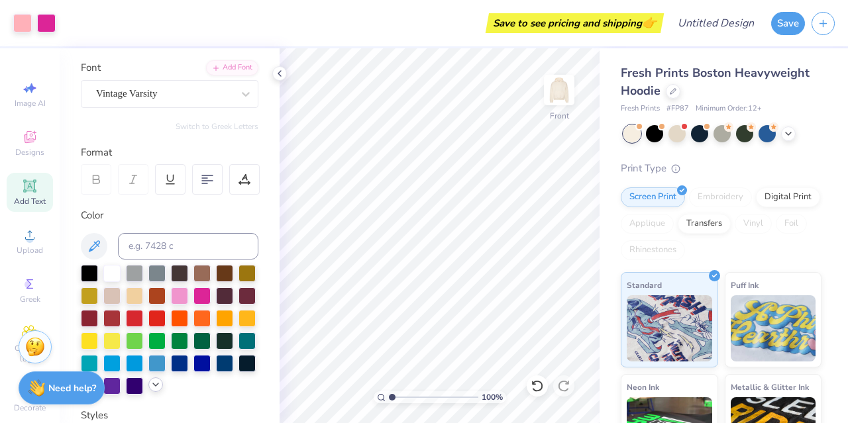
click at [150, 390] on icon at bounding box center [155, 384] width 11 height 11
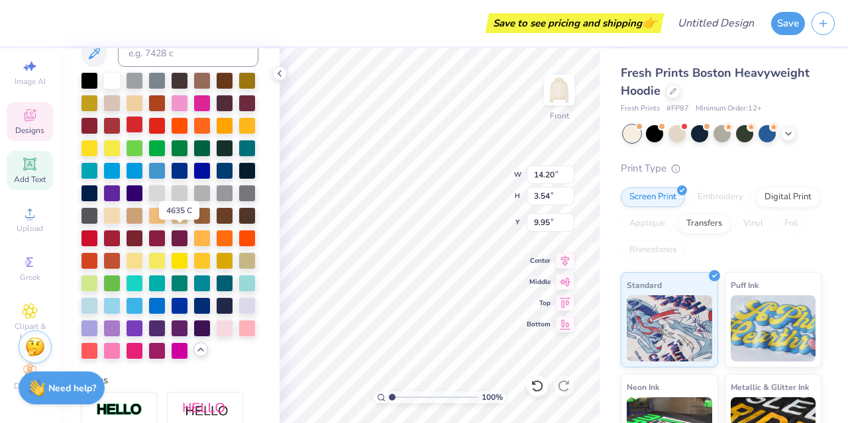
scroll to position [315, 0]
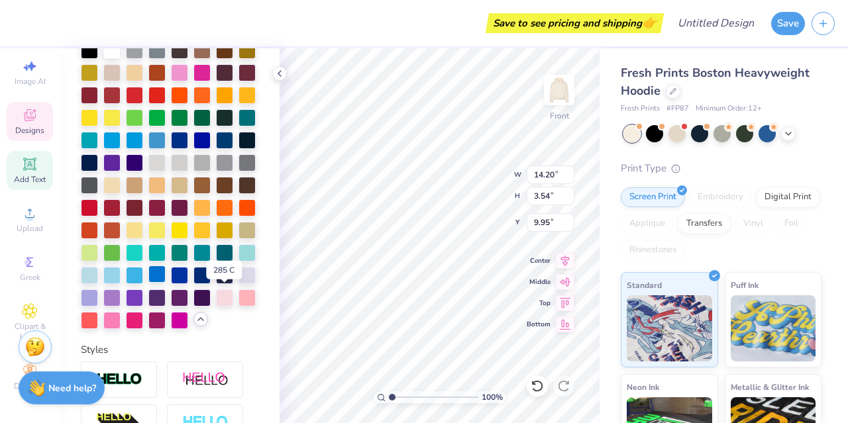
click at [166, 283] on div at bounding box center [156, 274] width 17 height 17
type input "14.24"
type input "2.69"
type input "13.89"
click at [166, 283] on div at bounding box center [156, 274] width 17 height 17
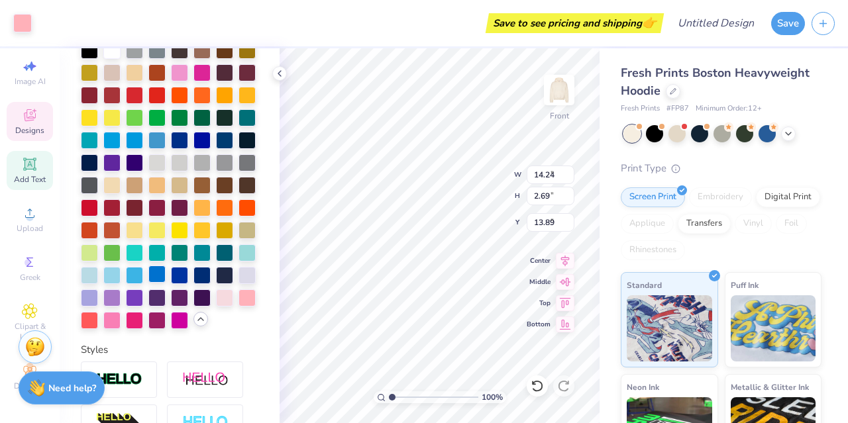
type input "5.83"
type input "5.97"
type input "7.52"
click at [121, 283] on div at bounding box center [111, 274] width 17 height 17
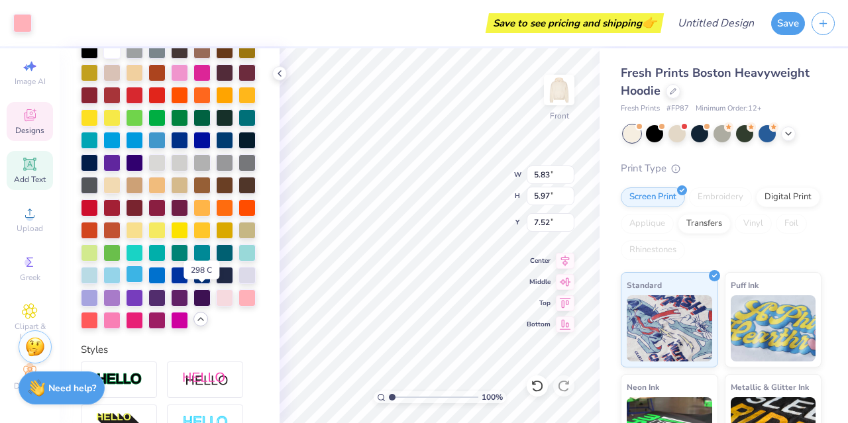
click at [143, 283] on div at bounding box center [134, 274] width 17 height 17
type input "5.83"
type input "5.97"
type input "7.52"
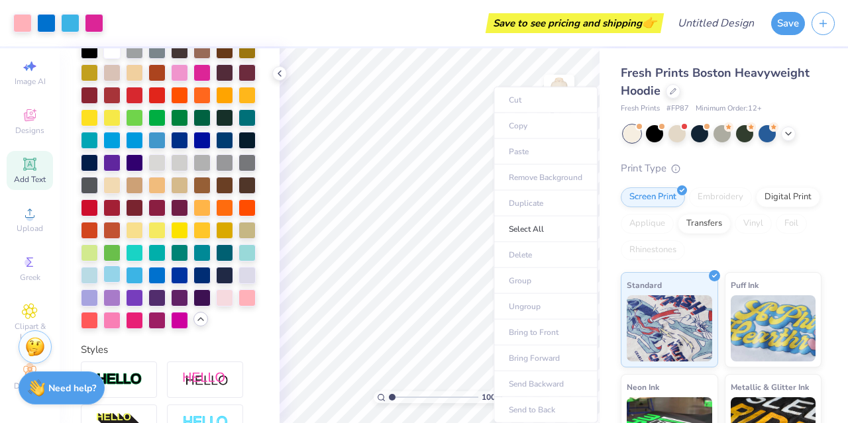
click at [121, 283] on div at bounding box center [111, 274] width 17 height 17
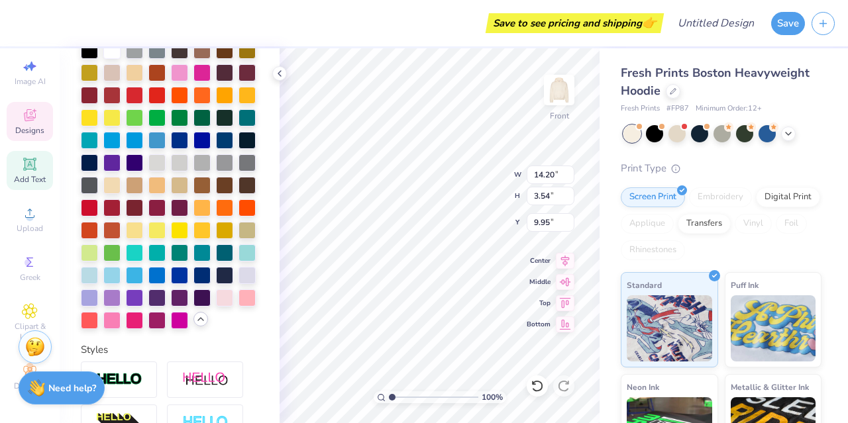
click at [236, 292] on div at bounding box center [169, 185] width 177 height 287
click at [166, 283] on div at bounding box center [156, 274] width 17 height 17
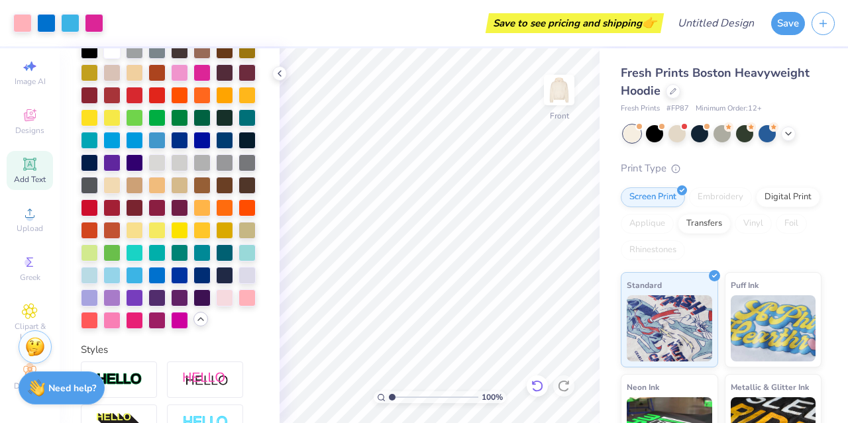
click at [526, 383] on div at bounding box center [536, 385] width 21 height 21
click at [531, 383] on icon at bounding box center [536, 385] width 13 height 13
click at [535, 383] on icon at bounding box center [536, 385] width 13 height 13
click at [541, 383] on icon at bounding box center [536, 386] width 11 height 12
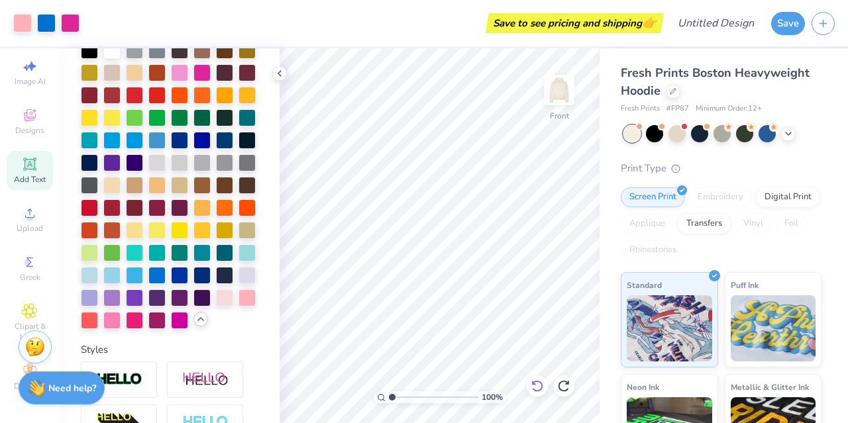
click at [538, 383] on icon at bounding box center [536, 385] width 13 height 13
click at [532, 388] on icon at bounding box center [536, 385] width 13 height 13
click at [24, 113] on icon at bounding box center [29, 117] width 11 height 9
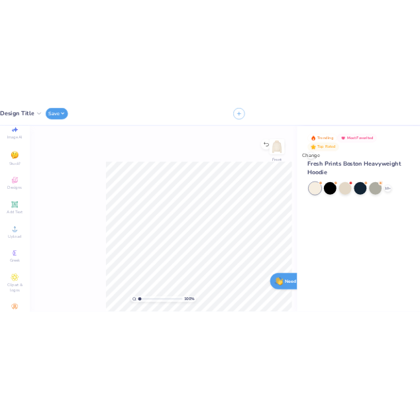
scroll to position [0, 0]
